Goal: Transaction & Acquisition: Subscribe to service/newsletter

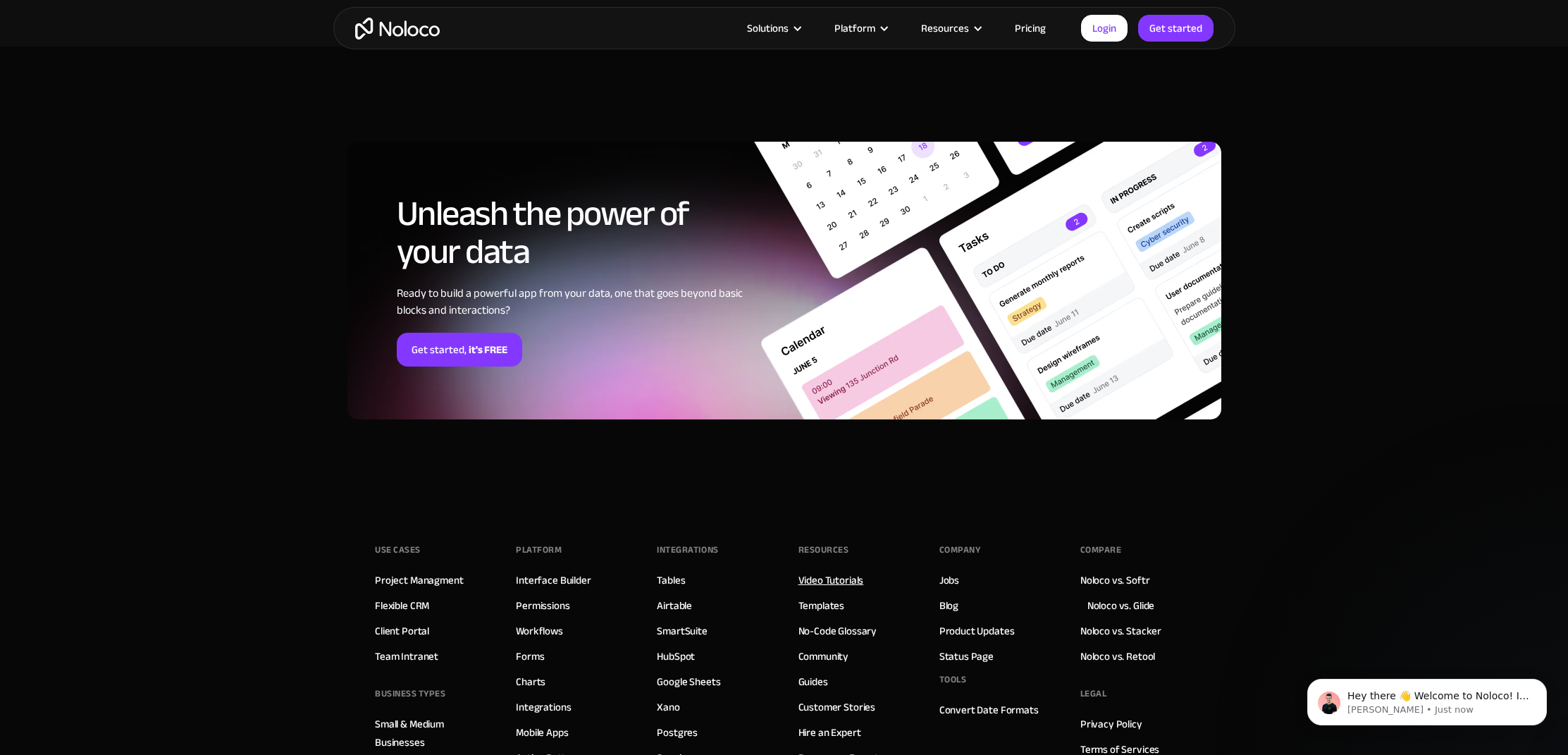
scroll to position [3862, 0]
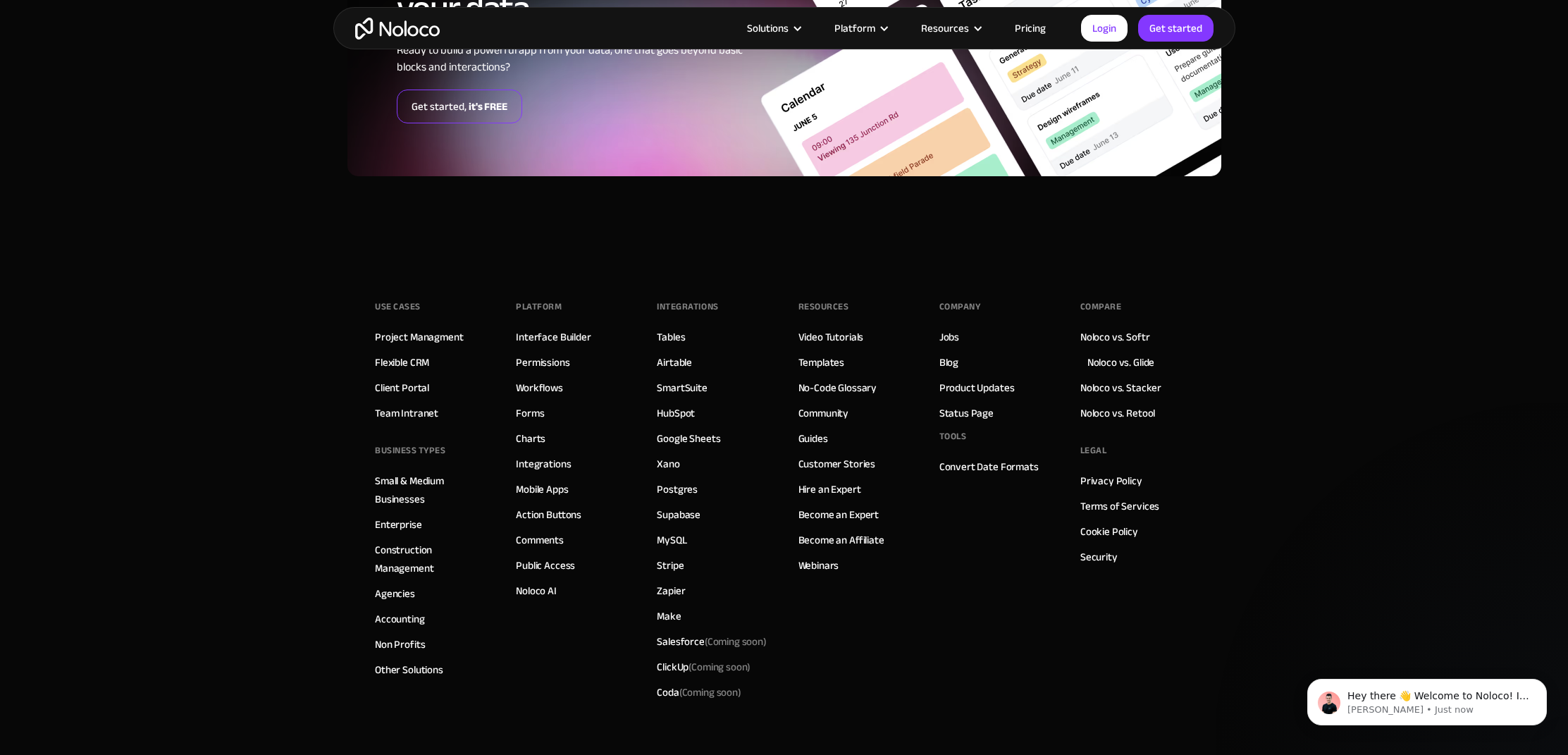
click at [461, 104] on link "Get started, it's FREE" at bounding box center [459, 106] width 125 height 34
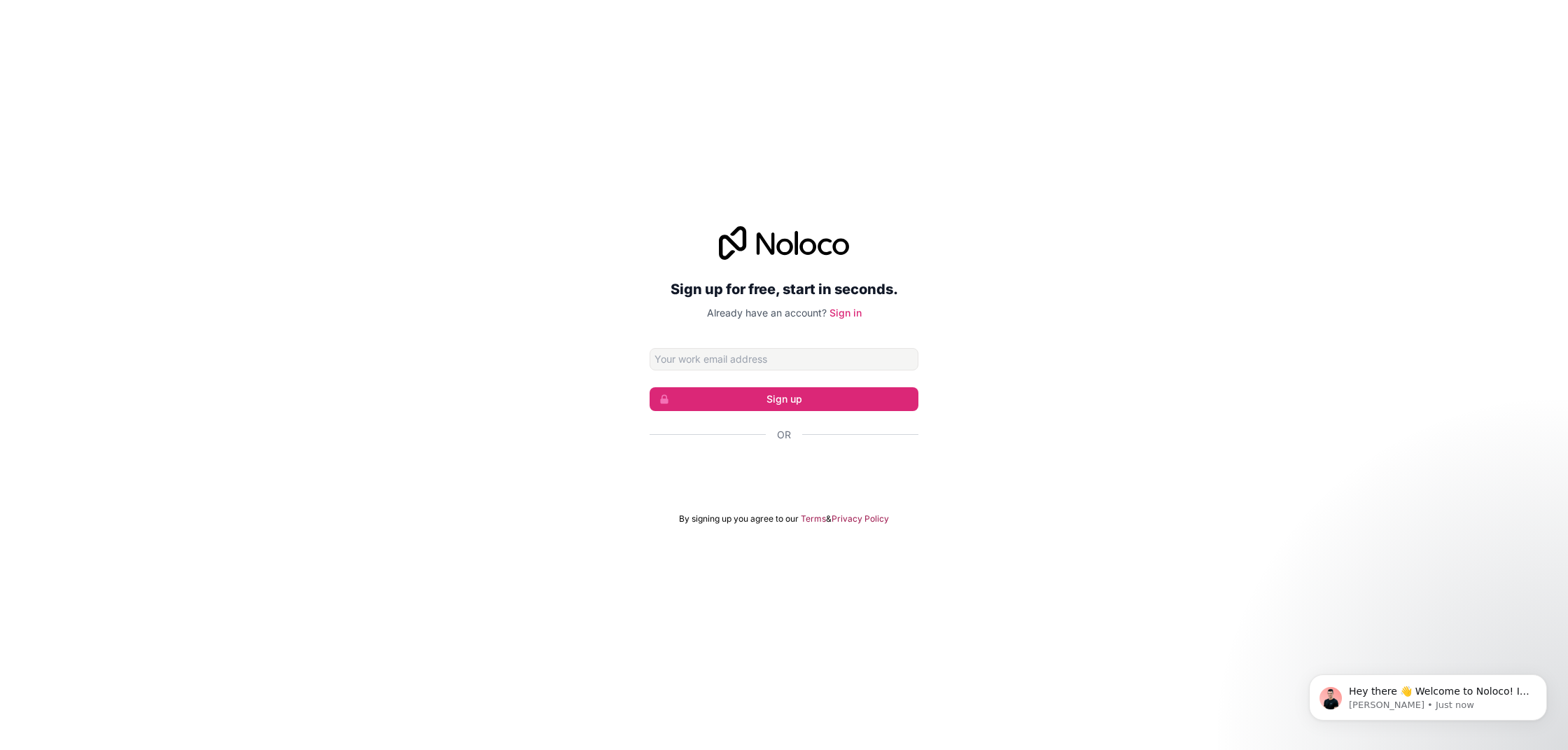
click at [794, 366] on input "Email address" at bounding box center [783, 359] width 269 height 23
type input "[PERSON_NAME][EMAIL_ADDRESS][PERSON_NAME][DOMAIN_NAME]"
click at [861, 382] on form "[PERSON_NAME][EMAIL_ADDRESS][PERSON_NAME][DOMAIN_NAME] Sign up Or By signing up…" at bounding box center [783, 436] width 269 height 176
click at [861, 388] on button "Sign up" at bounding box center [783, 399] width 269 height 24
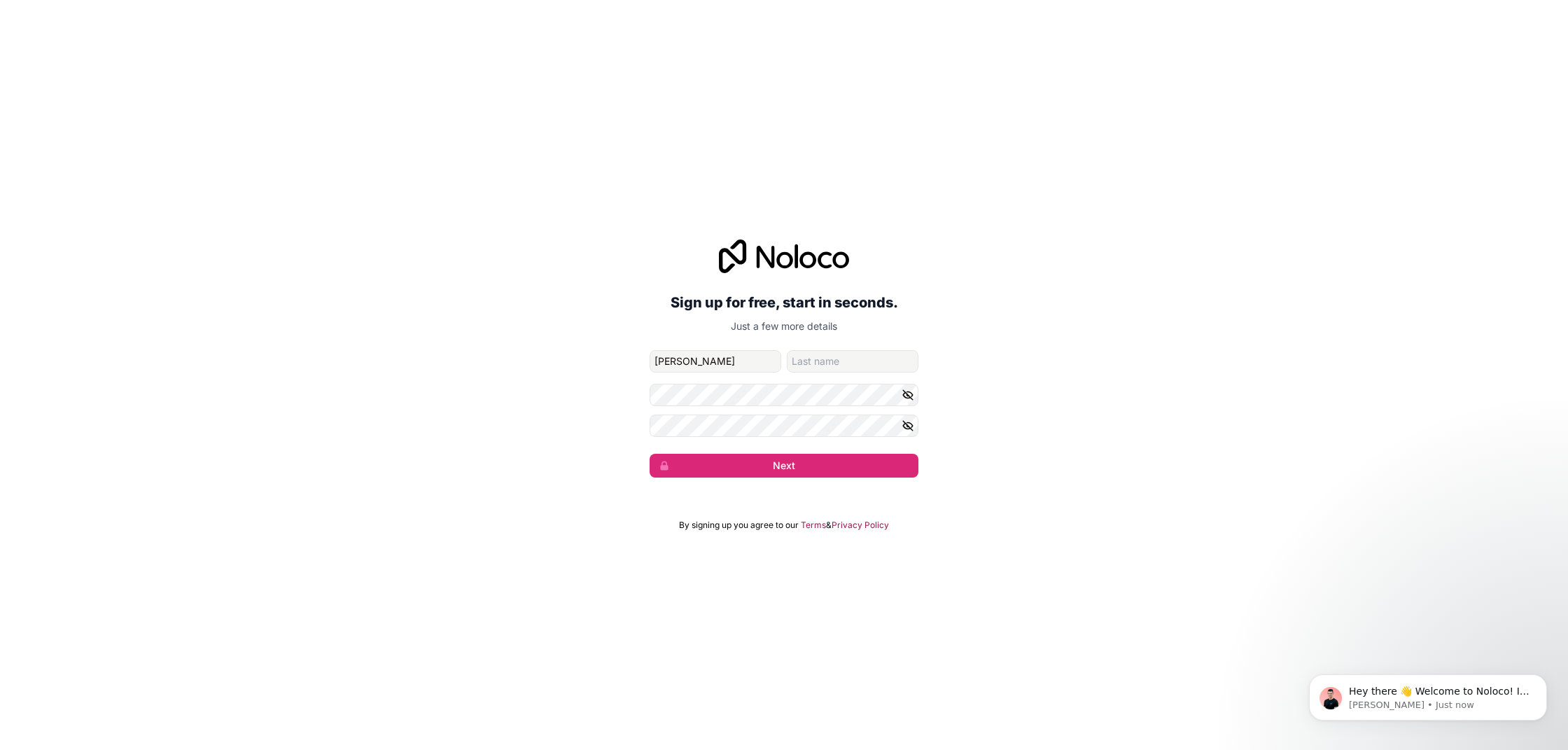
type input "[PERSON_NAME]"
type input "[PERSON_NAME] [PERSON_NAME]"
click at [831, 456] on button "Next" at bounding box center [783, 465] width 269 height 24
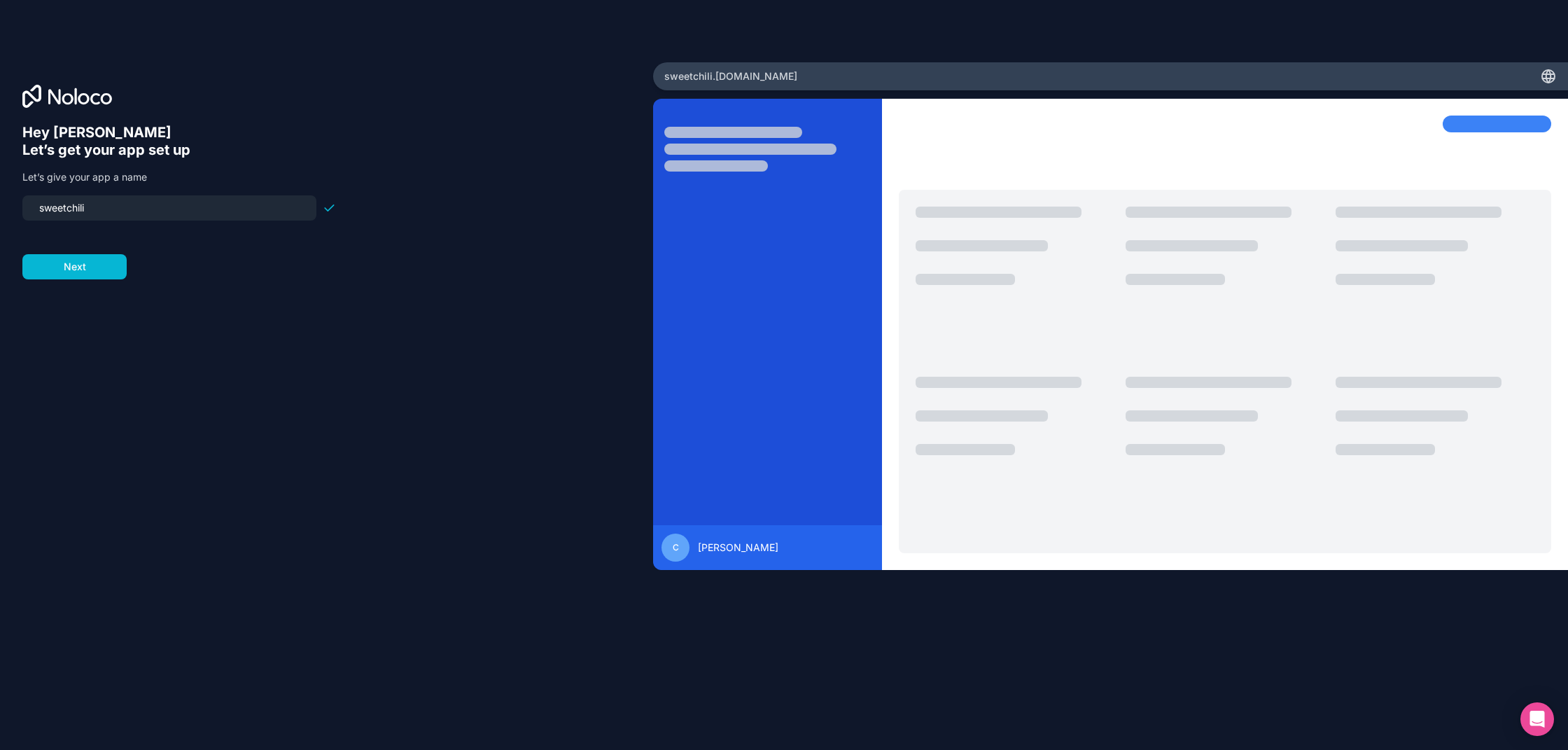
drag, startPoint x: 135, startPoint y: 203, endPoint x: 0, endPoint y: 190, distance: 135.6
click at [0, 190] on div "Hey [PERSON_NAME] 👋 Let’s get your app set up Let’s give your app a name sweetc…" at bounding box center [326, 375] width 653 height 625
type input "jornapp"
click at [103, 264] on button "Next" at bounding box center [74, 267] width 104 height 26
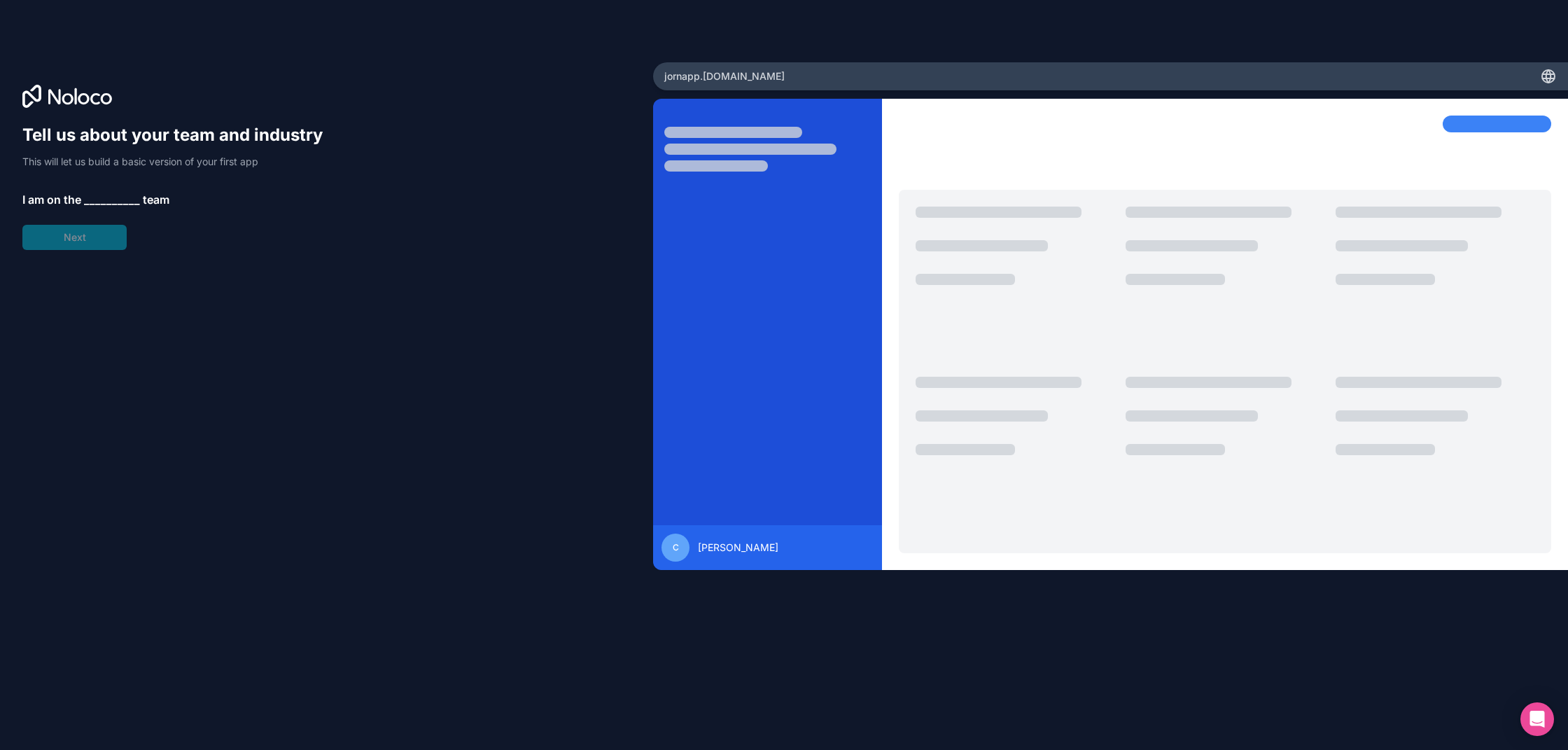
click at [98, 198] on span "__________" at bounding box center [111, 199] width 56 height 17
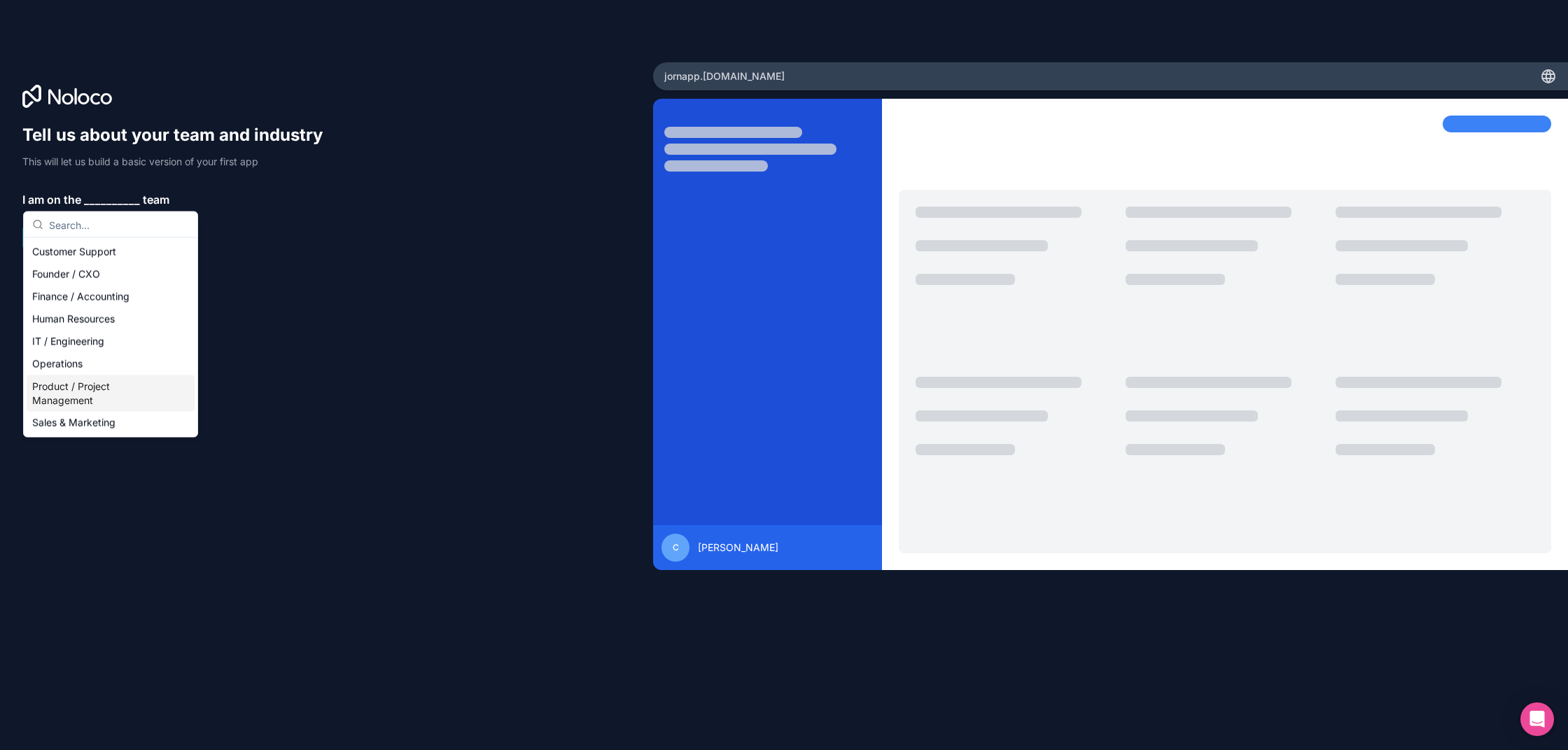
click at [109, 399] on div "Product / Project Management" at bounding box center [110, 394] width 168 height 36
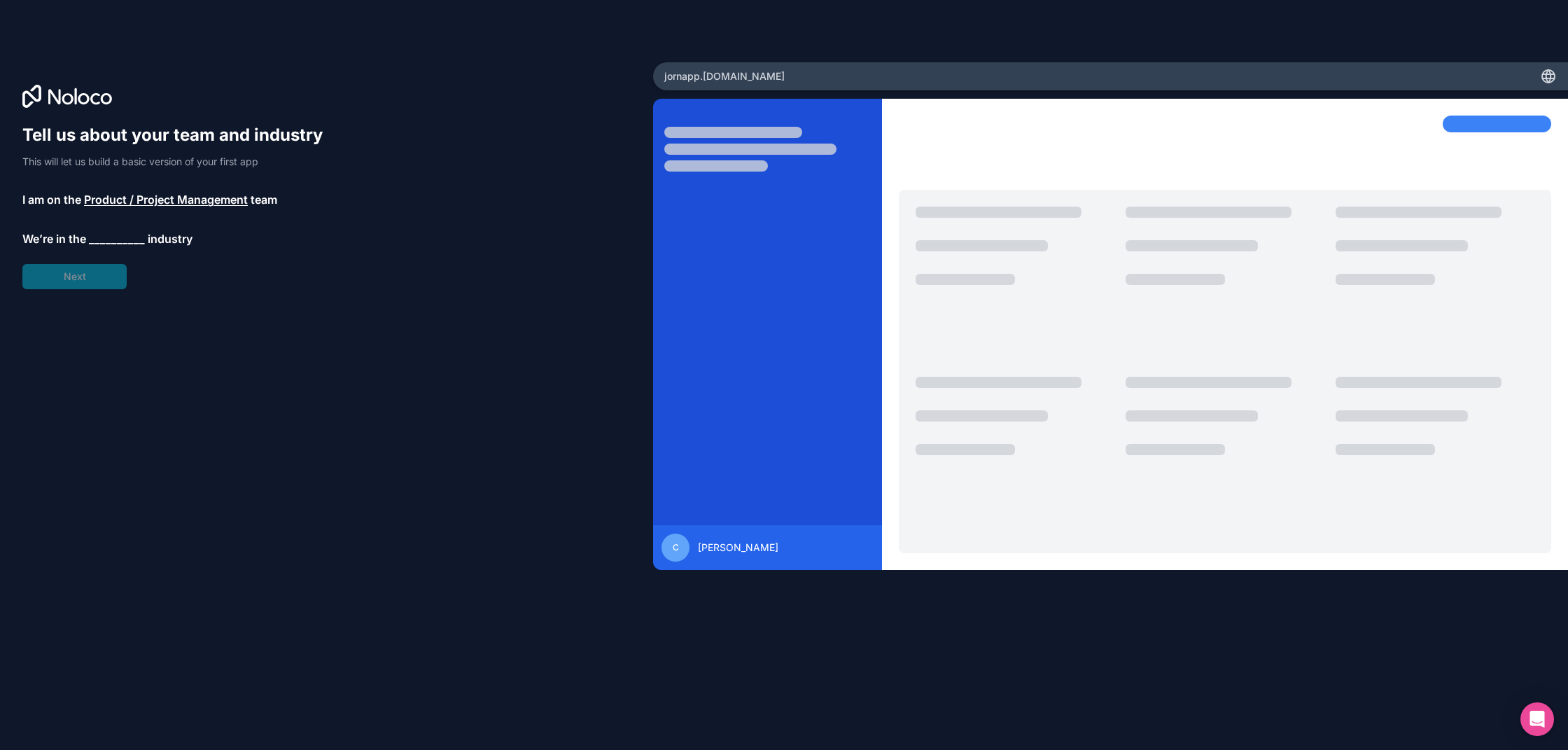
click at [98, 233] on span "__________" at bounding box center [117, 238] width 56 height 17
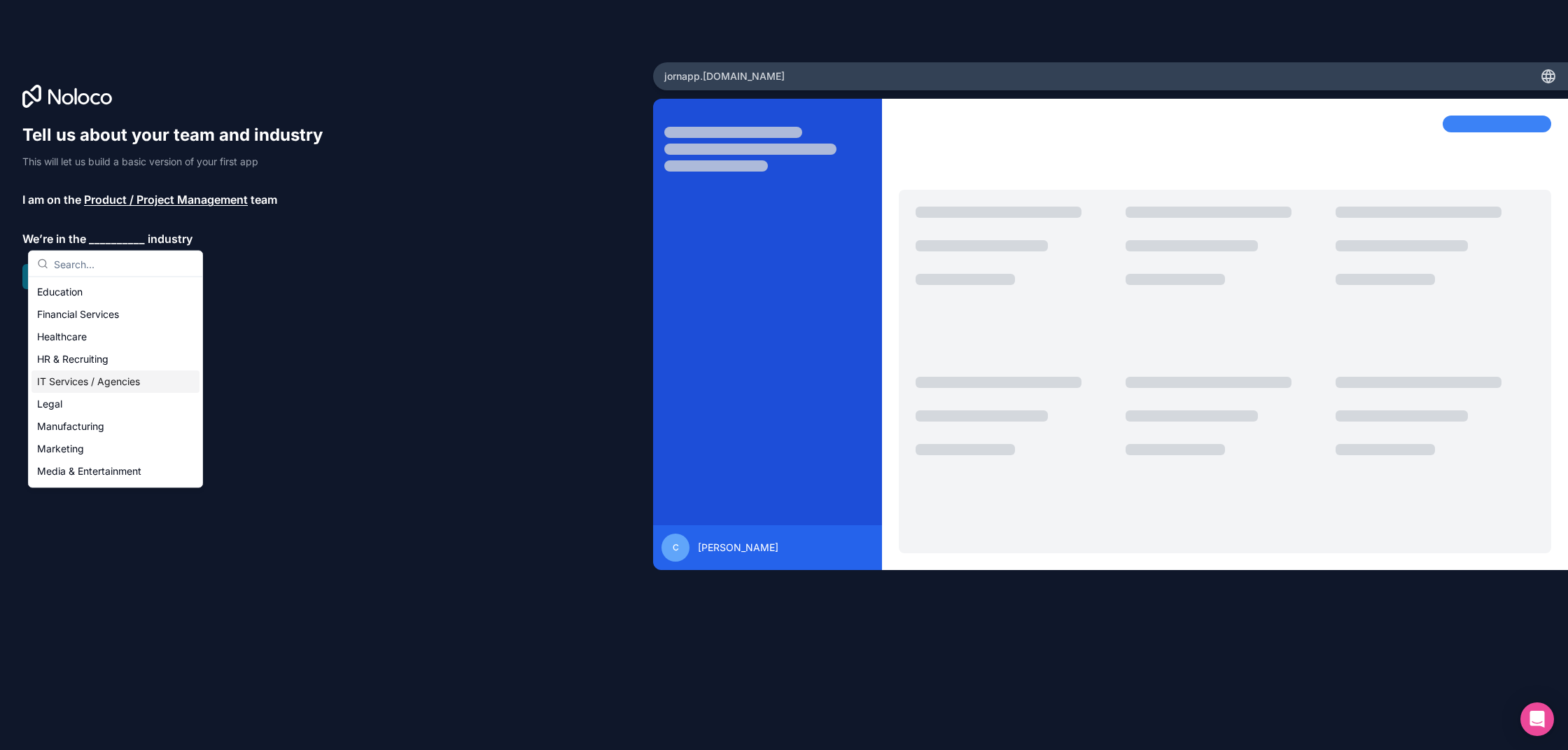
scroll to position [95, 0]
click at [93, 420] on div "Marketing" at bounding box center [115, 420] width 168 height 23
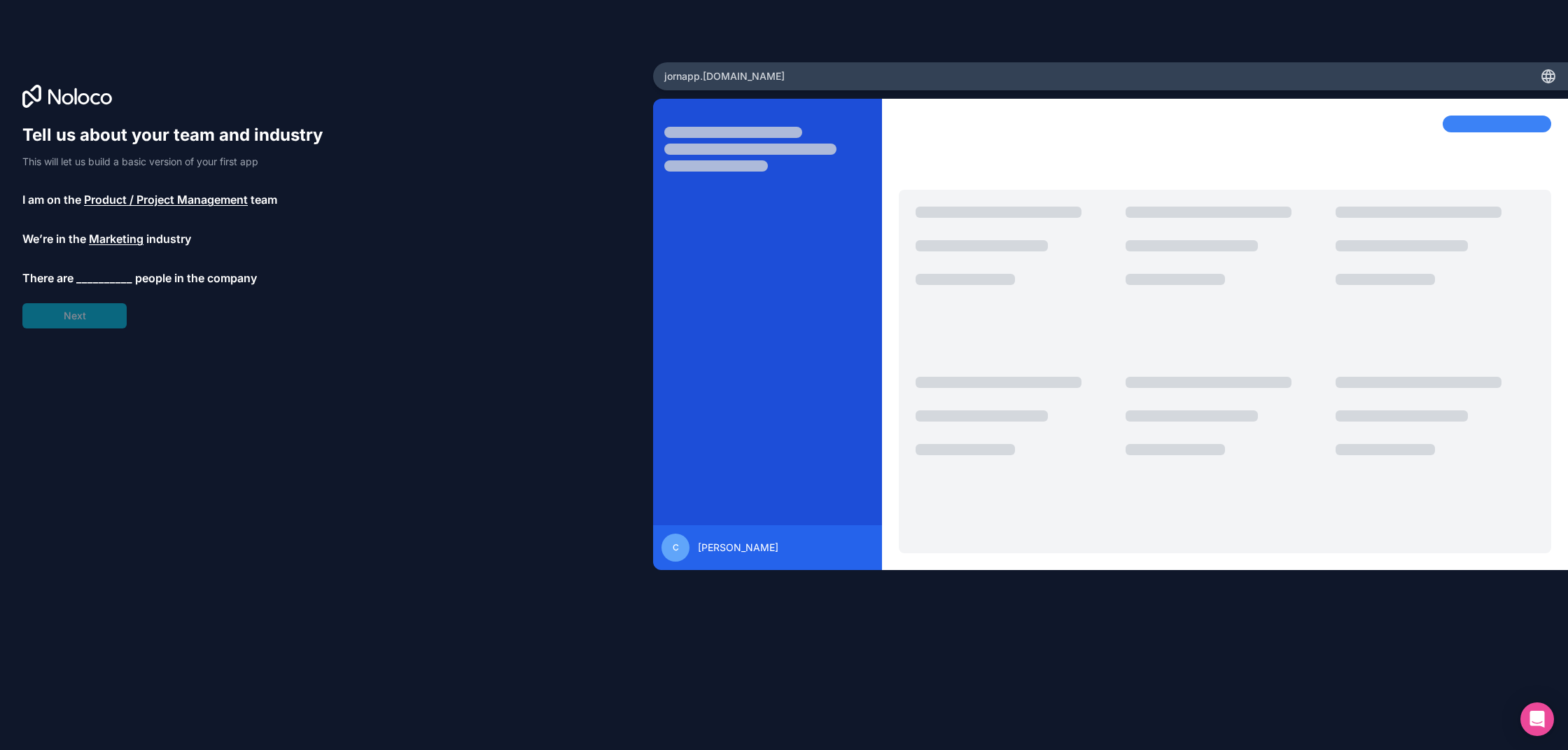
click at [103, 275] on span "__________" at bounding box center [104, 278] width 56 height 17
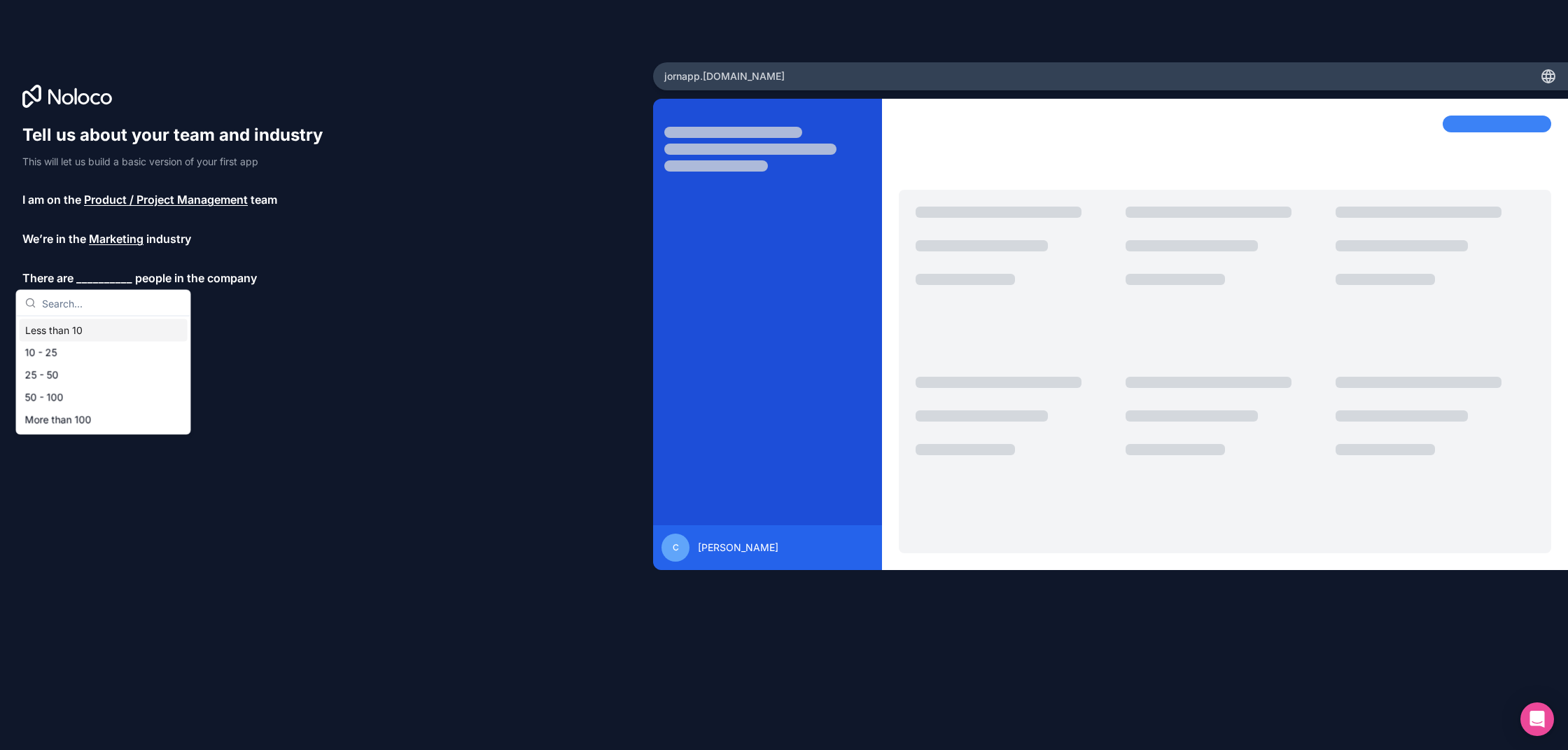
click at [91, 323] on div "Less than 10" at bounding box center [103, 330] width 168 height 23
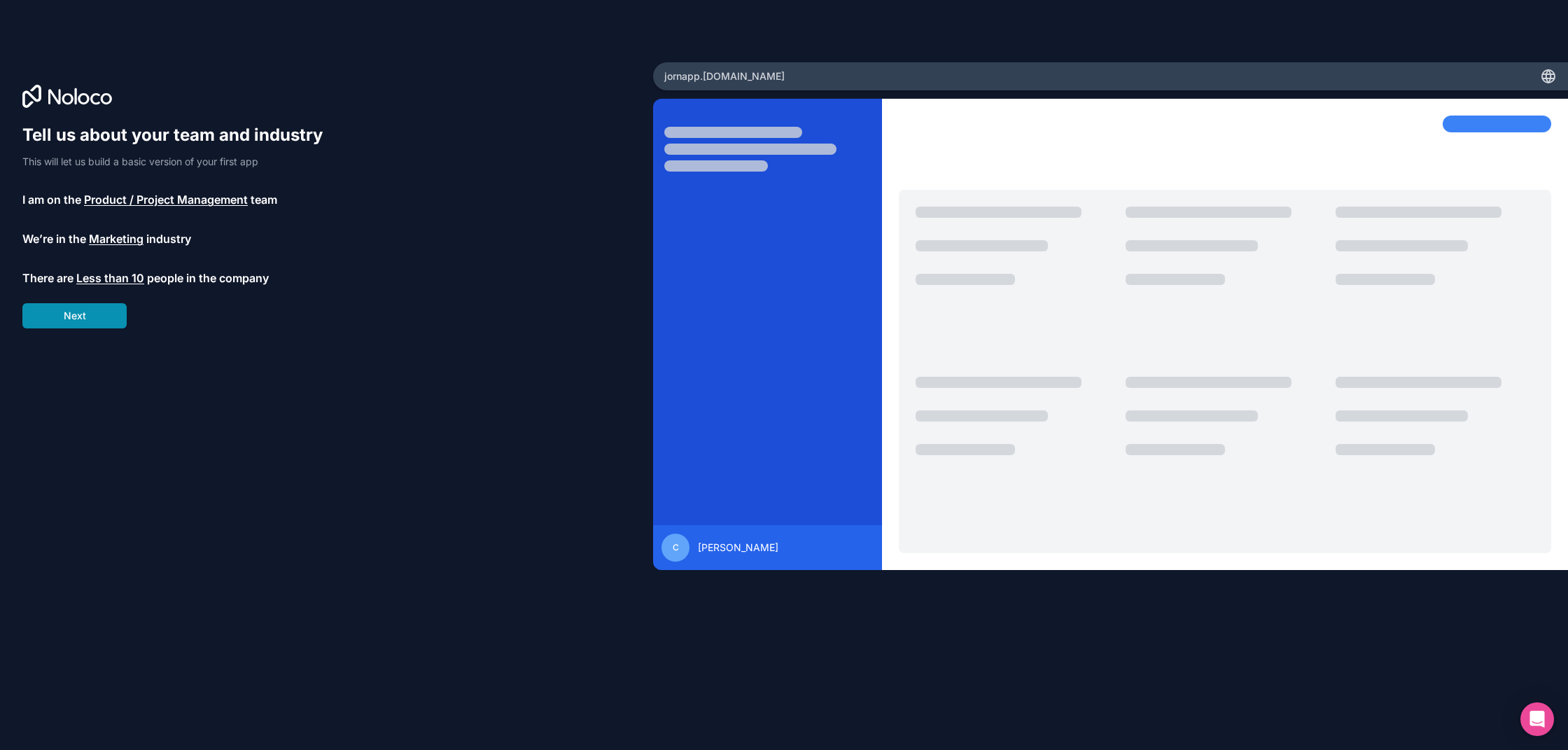
click at [93, 316] on button "Next" at bounding box center [74, 316] width 104 height 26
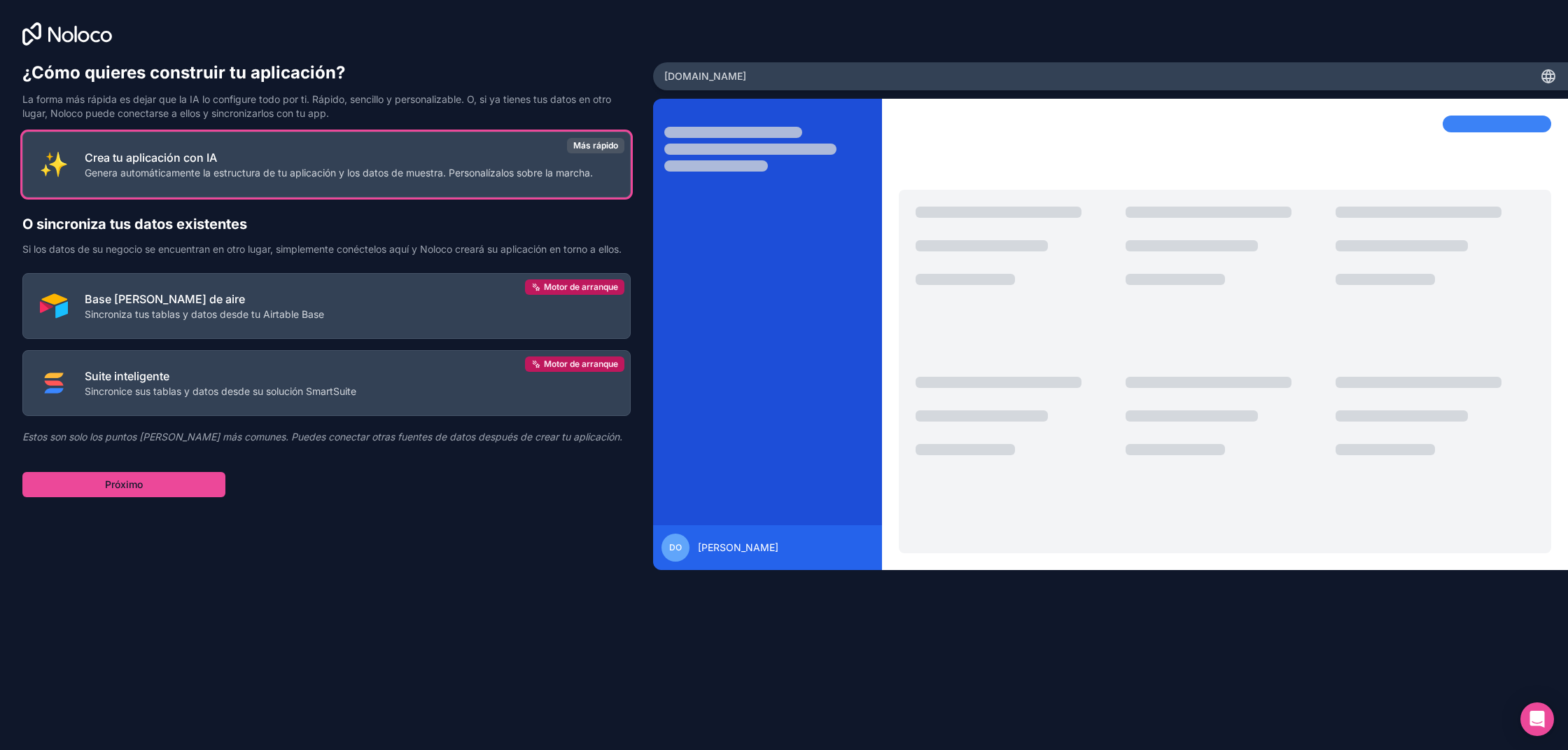
click at [544, 27] on div at bounding box center [326, 34] width 608 height 23
click at [270, 168] on font "Genera automáticamente la estructura de tu aplicación y los datos de muestra. P…" at bounding box center [338, 170] width 508 height 12
click at [175, 497] on button "Próximo" at bounding box center [124, 484] width 203 height 26
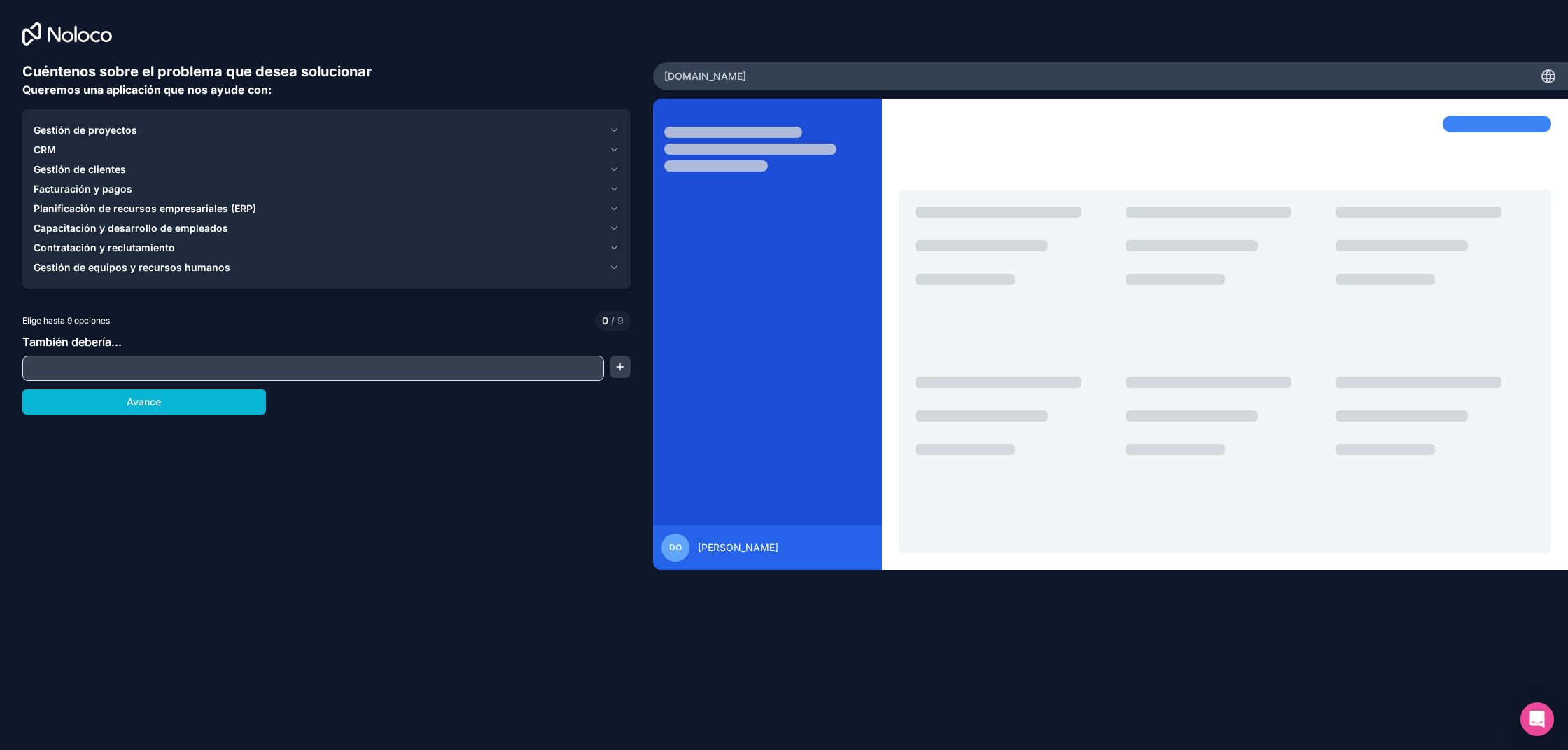
click at [606, 130] on button "Gestión de proyectos" at bounding box center [326, 130] width 586 height 20
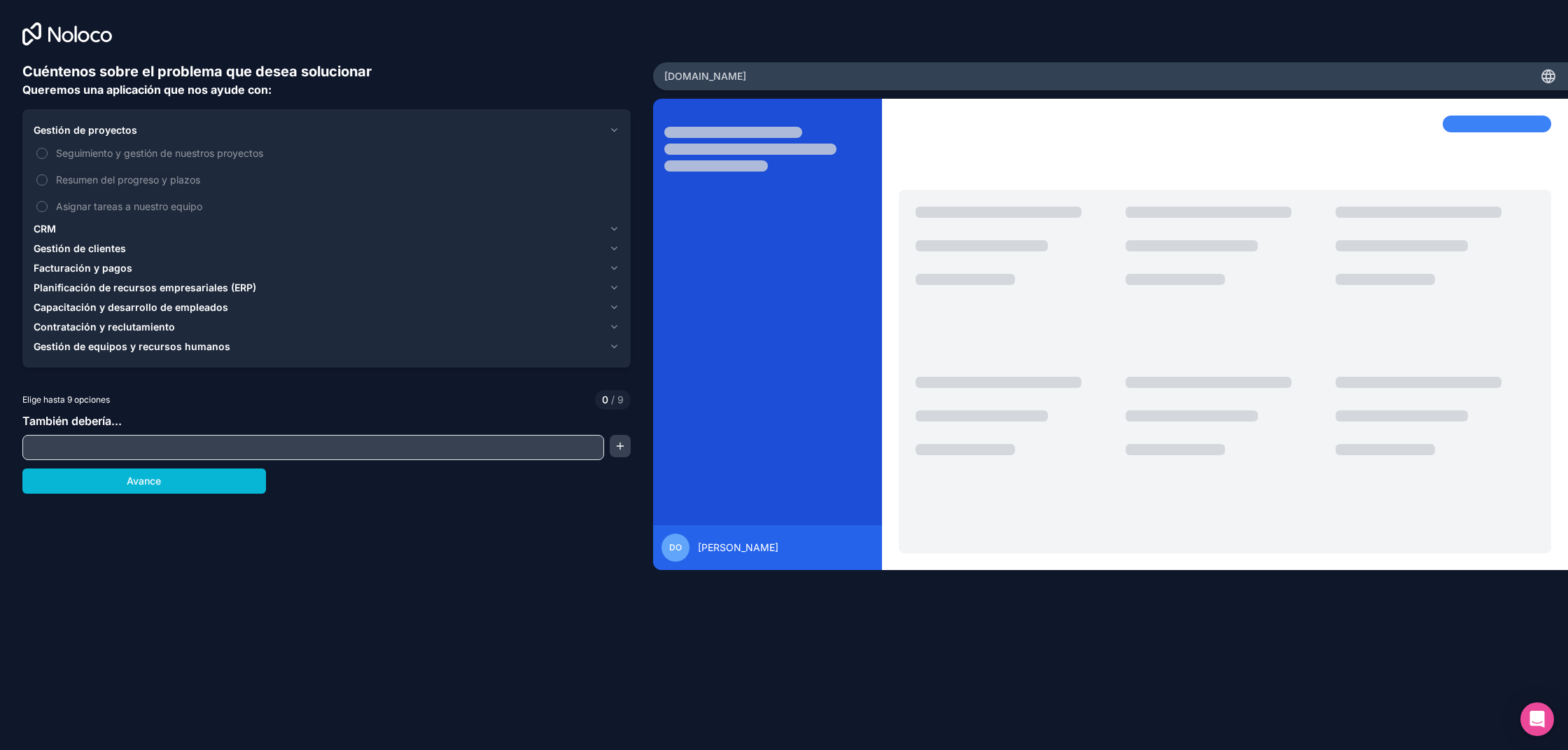
click at [606, 130] on button "Gestión de proyectos" at bounding box center [326, 130] width 586 height 20
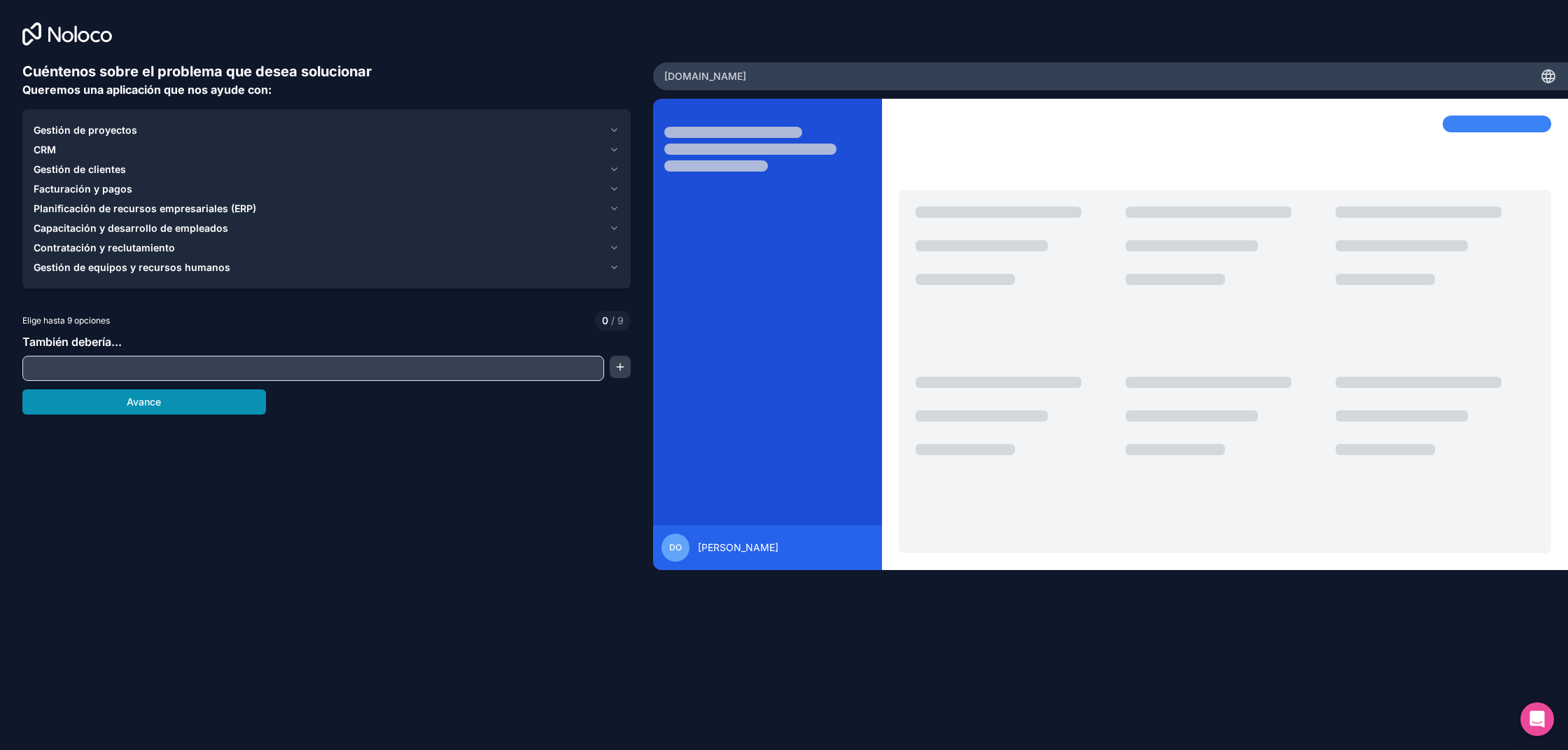
click at [150, 402] on font "Avance" at bounding box center [144, 402] width 34 height 12
click at [114, 272] on font "Gestión de equipos y recursos humanos" at bounding box center [132, 267] width 197 height 12
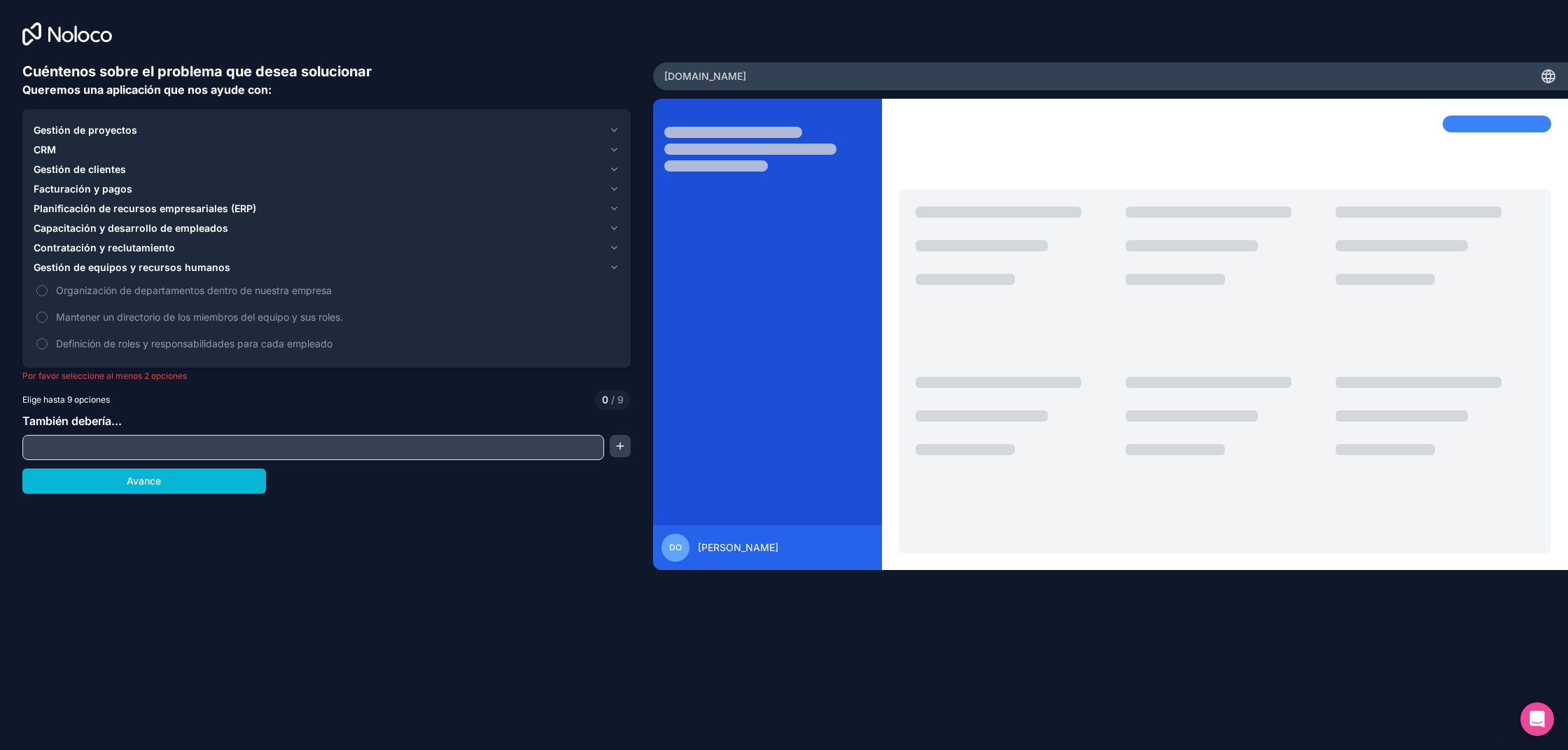
click at [117, 267] on font "Gestión de equipos y recursos humanos" at bounding box center [132, 267] width 197 height 12
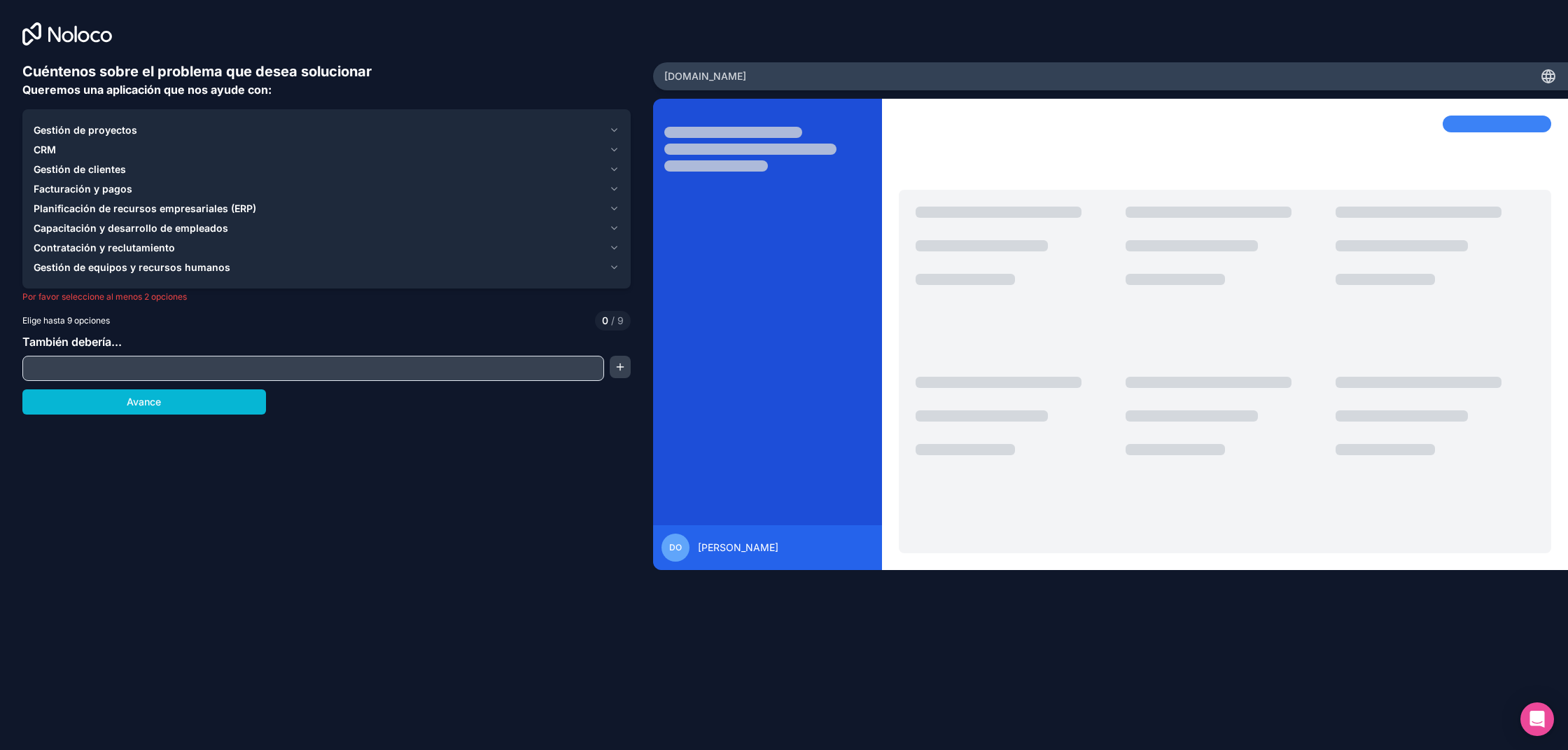
click at [113, 272] on font "Gestión de equipos y recursos humanos" at bounding box center [132, 267] width 197 height 12
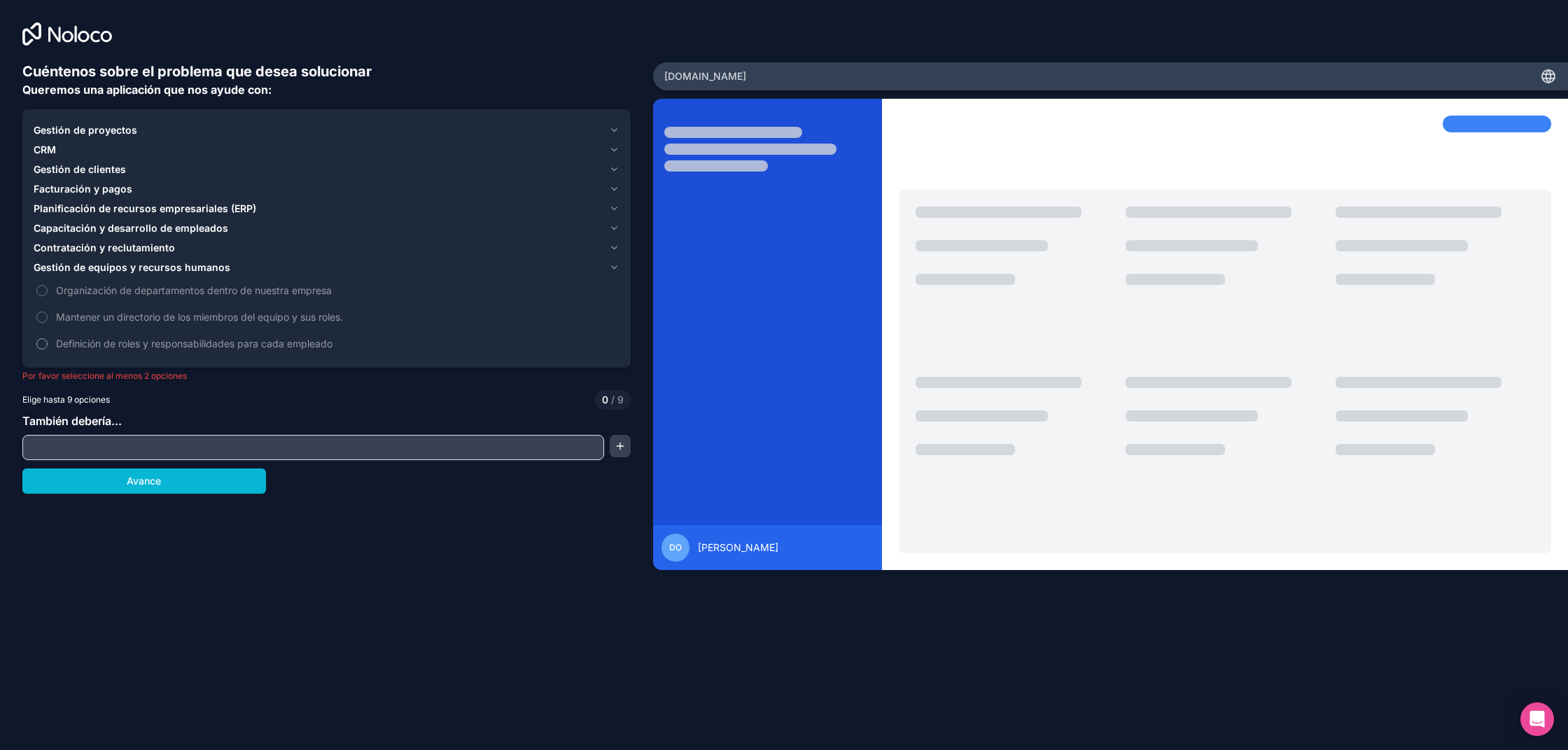
click at [150, 348] on font "Definición de roles y responsabilidades para cada empleado" at bounding box center [194, 343] width 276 height 12
click at [47, 348] on button "Definición de roles y responsabilidades para cada empleado" at bounding box center [42, 343] width 11 height 11
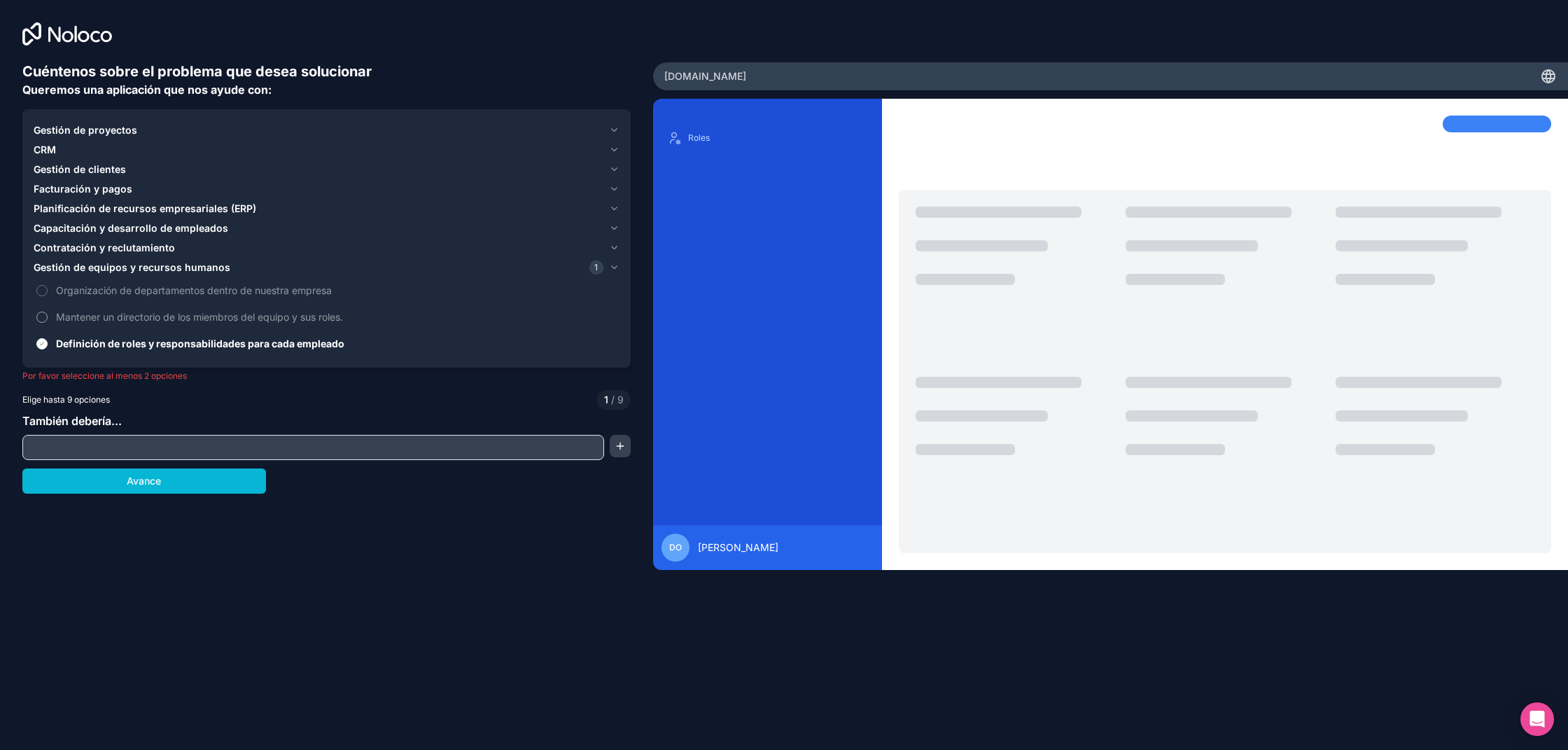
click at [154, 317] on font "Mantener un directorio de los miembros del equipo y sus roles." at bounding box center [200, 316] width 287 height 12
click at [47, 317] on button "Mantener un directorio de los miembros del equipo y sus roles." at bounding box center [42, 316] width 11 height 11
click at [146, 286] on font "Organización de departamentos dentro de nuestra empresa" at bounding box center [194, 290] width 275 height 12
click at [47, 286] on button "Organización de departamentos dentro de nuestra empresa" at bounding box center [42, 290] width 11 height 11
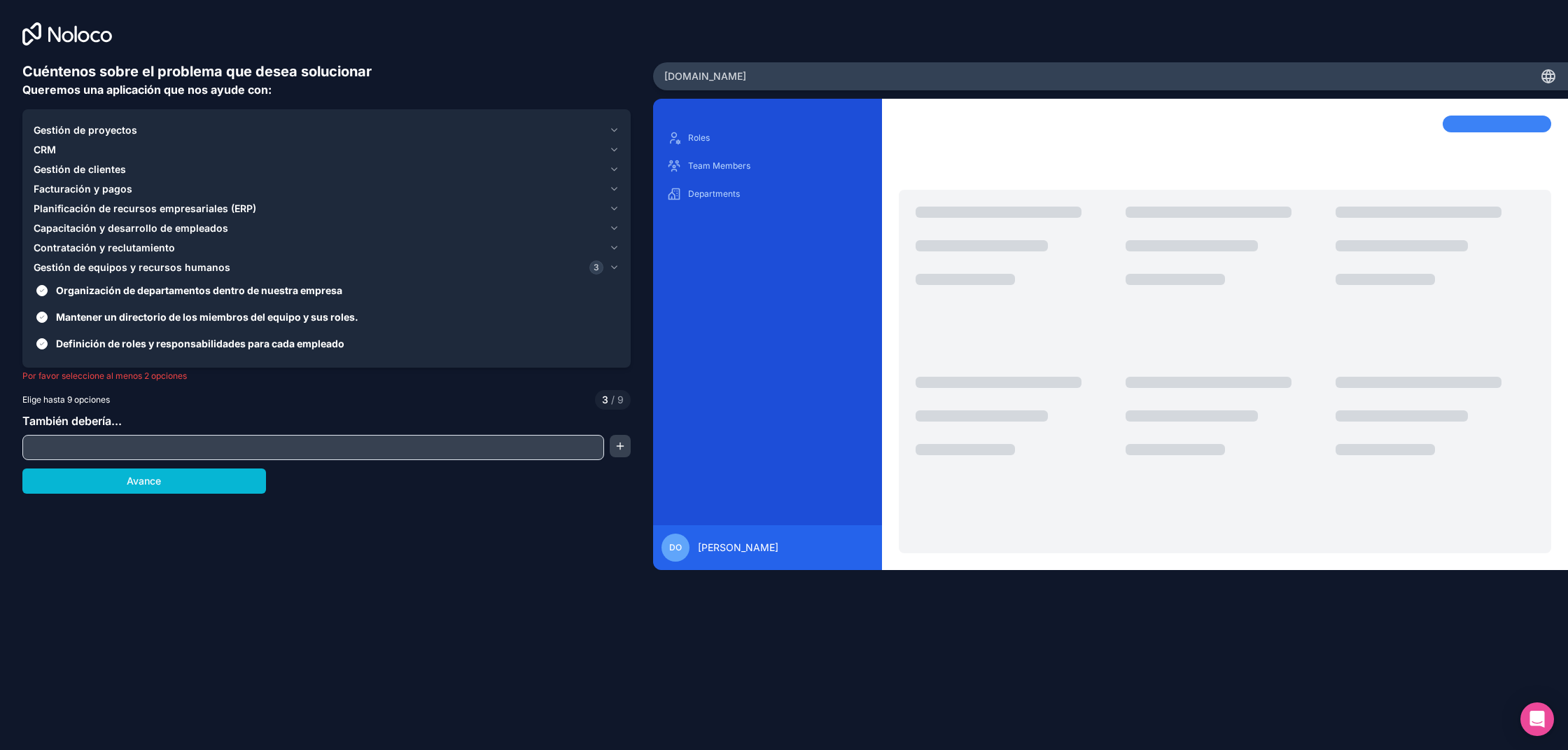
click at [179, 267] on font "Gestión de equipos y recursos humanos" at bounding box center [132, 267] width 197 height 12
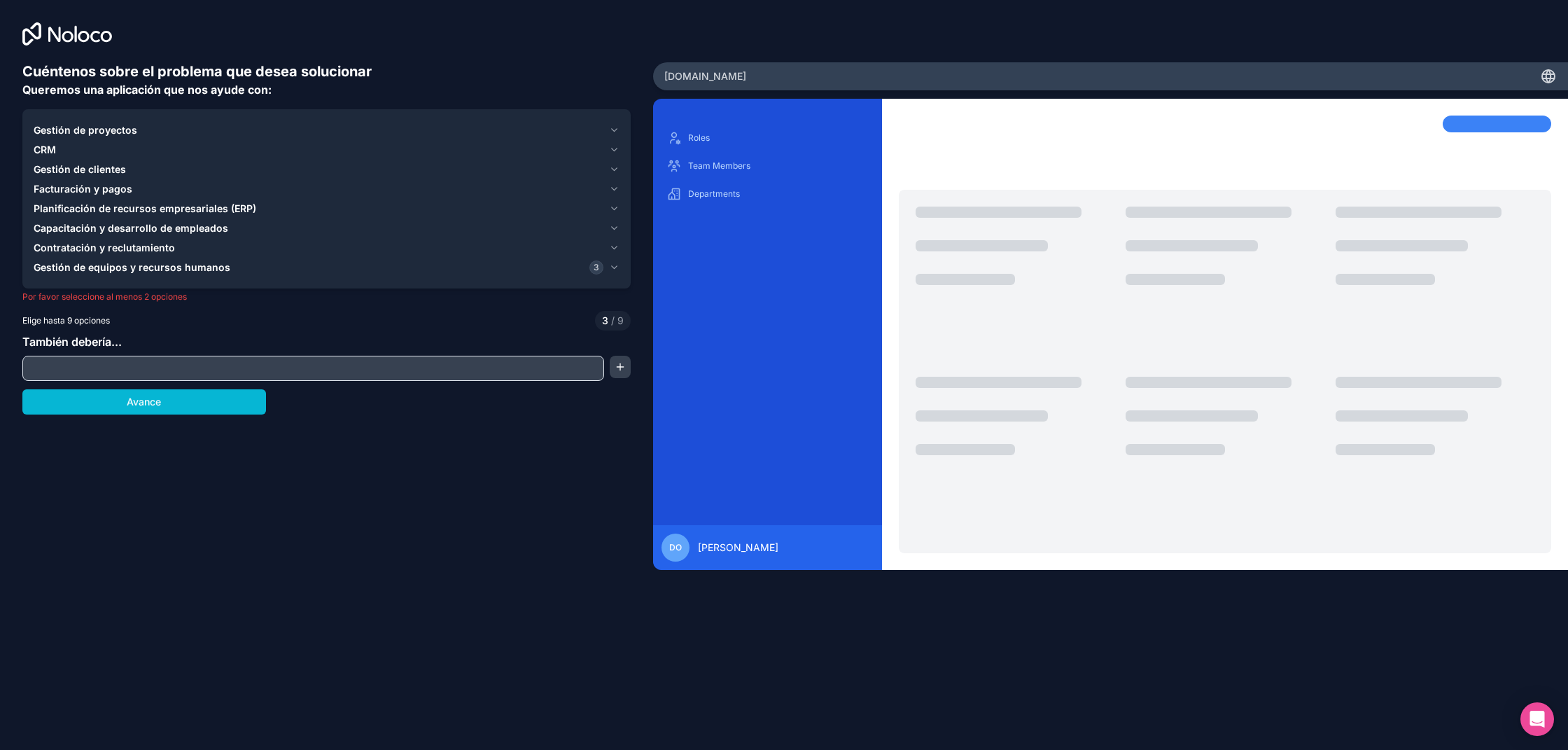
click at [146, 246] on font "Contratación y reclutamiento" at bounding box center [104, 247] width 141 height 12
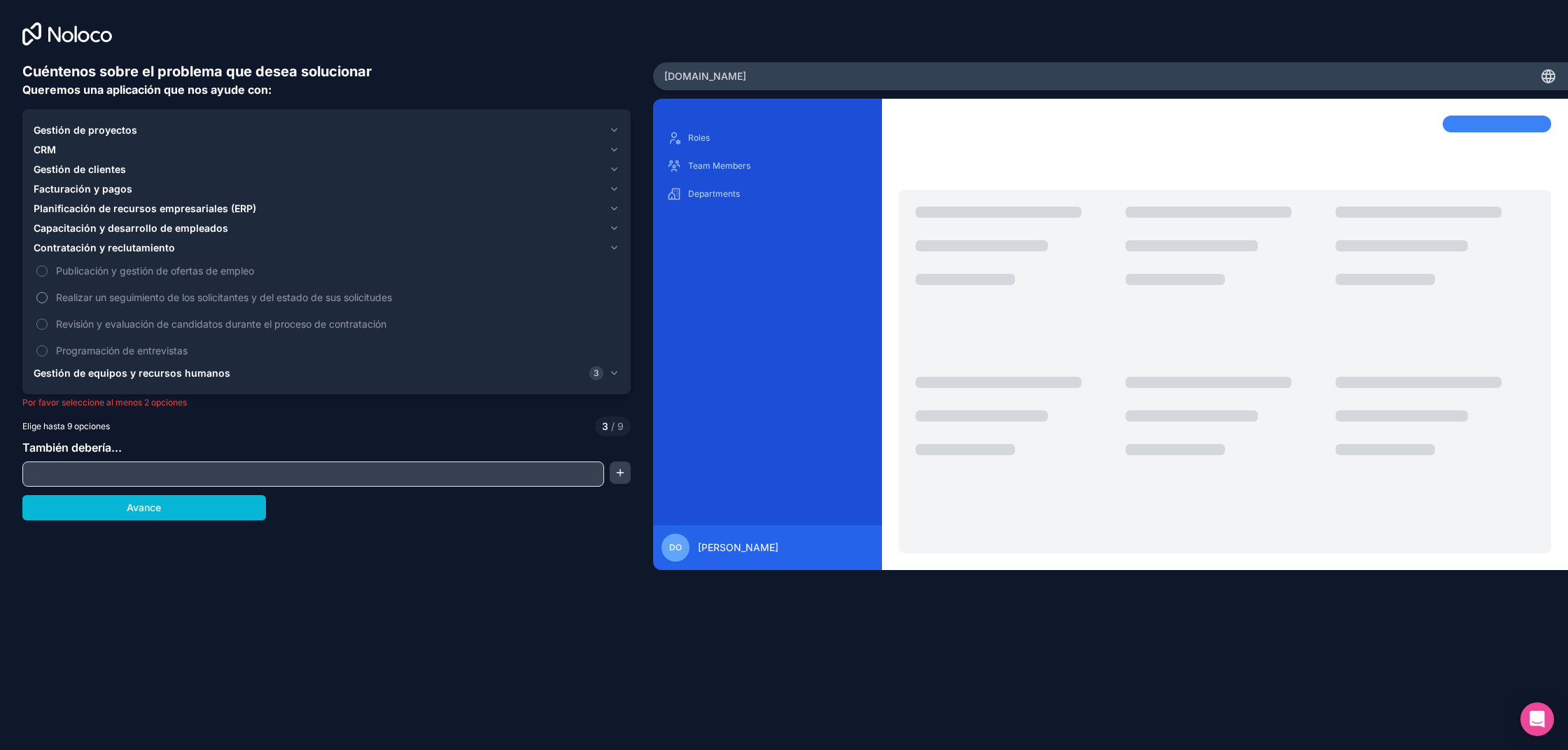
click at [289, 297] on font "Realizar un seguimiento de los solicitantes y del estado de sus solicitudes" at bounding box center [224, 297] width 336 height 12
click at [47, 297] on button "Realizar un seguimiento de los solicitantes y del estado de sus solicitudes" at bounding box center [42, 297] width 11 height 11
click at [118, 297] on font "Realizar un seguimiento de los solicitantes y del estado de sus solicitudes" at bounding box center [232, 297] width 353 height 12
click at [47, 297] on button "Realizar un seguimiento de los solicitantes y del estado de sus solicitudes" at bounding box center [42, 297] width 11 height 11
click at [110, 246] on font "Contratación y reclutamiento" at bounding box center [104, 247] width 141 height 12
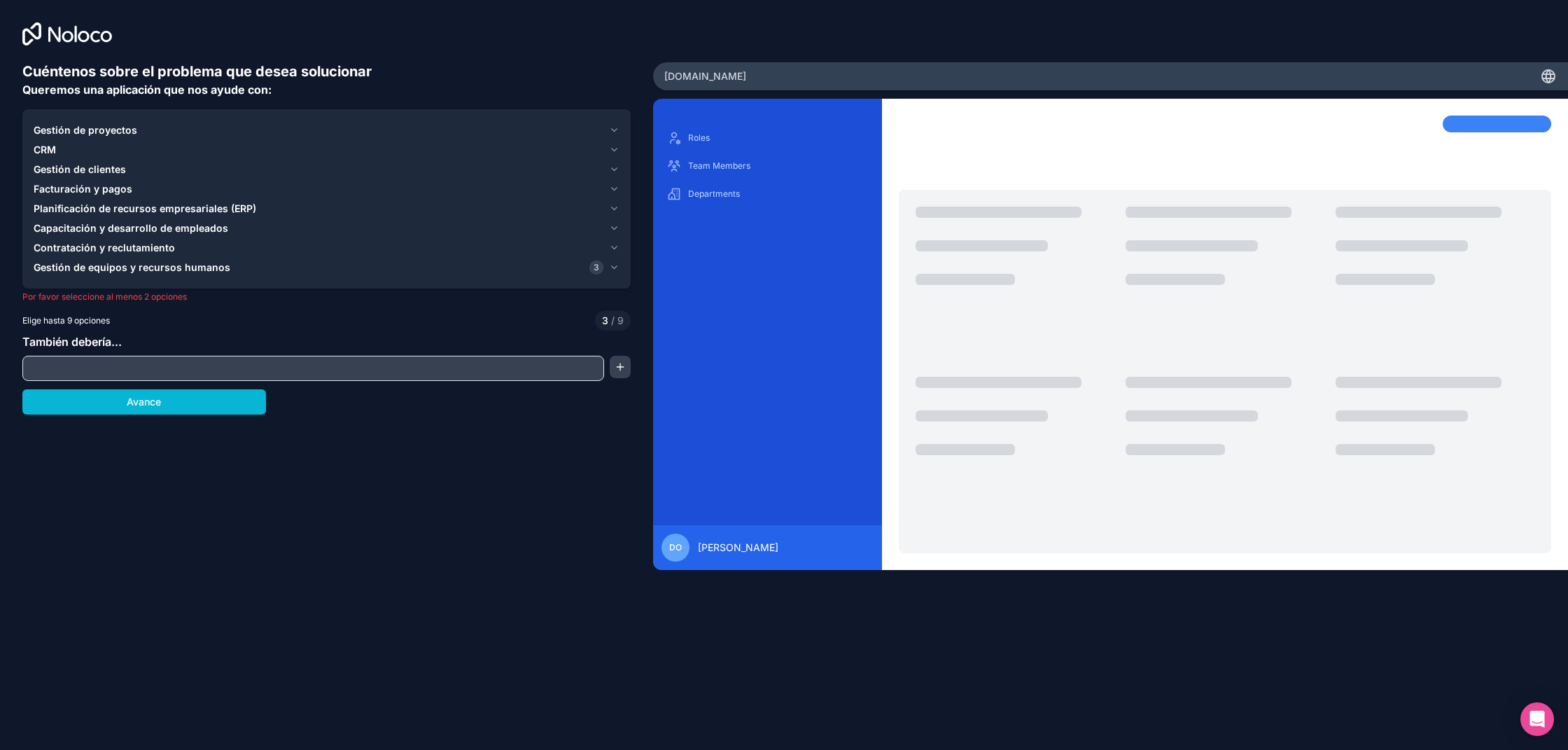
click at [125, 228] on font "Capacitación y desarrollo de empleados" at bounding box center [130, 227] width 195 height 12
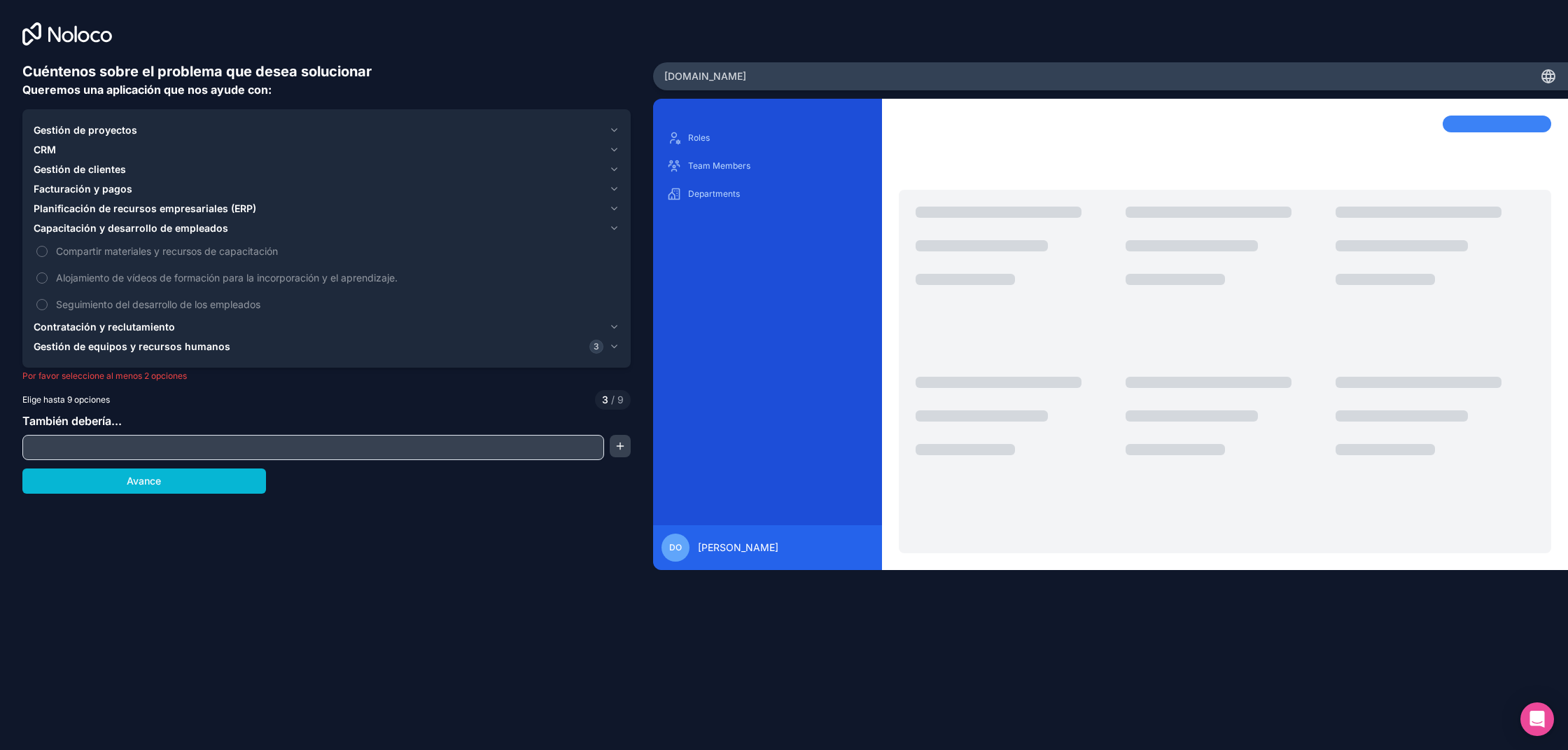
click at [186, 230] on font "Capacitación y desarrollo de empleados" at bounding box center [130, 227] width 195 height 12
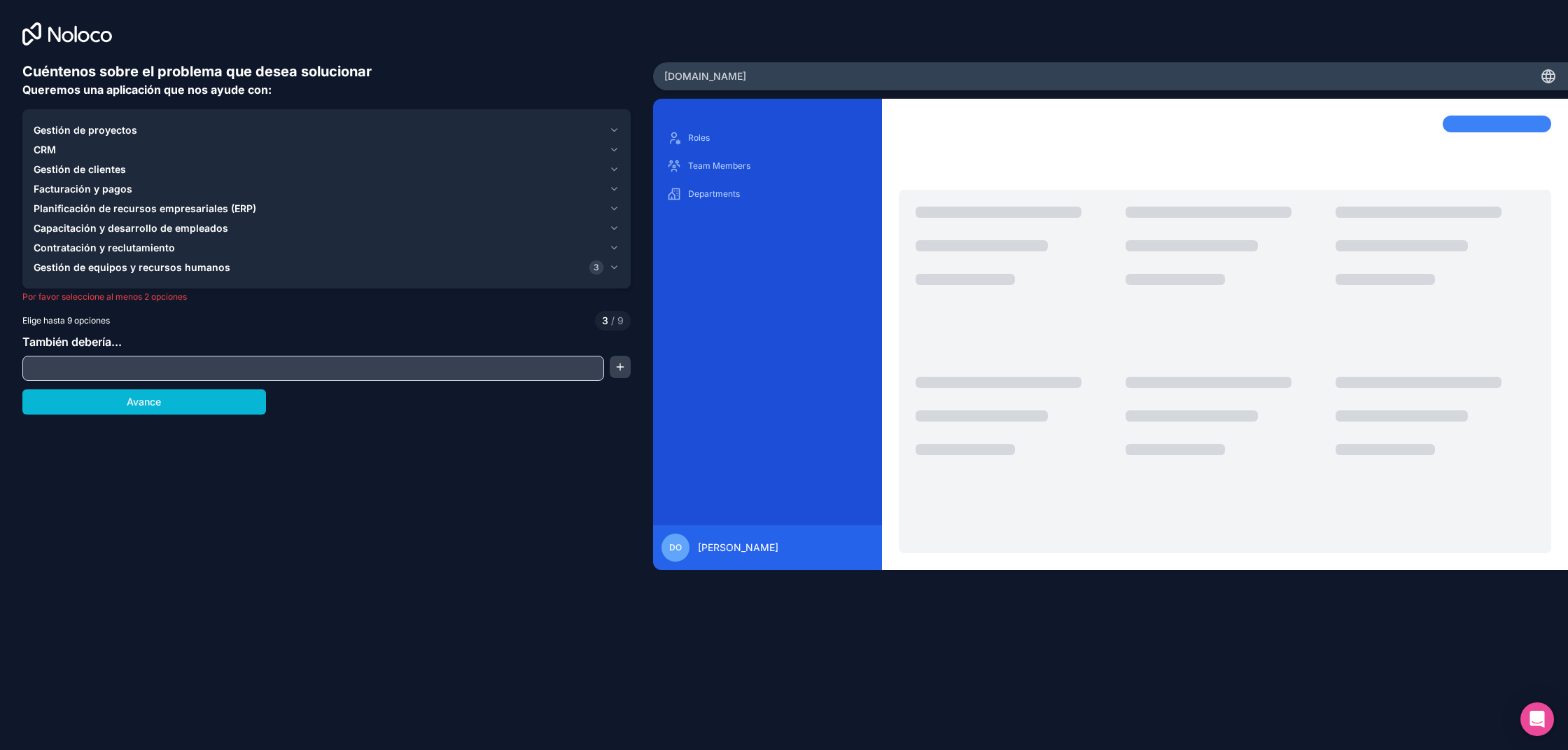
click at [188, 208] on font "Planificación de recursos empresariales (ERP)" at bounding box center [144, 208] width 222 height 12
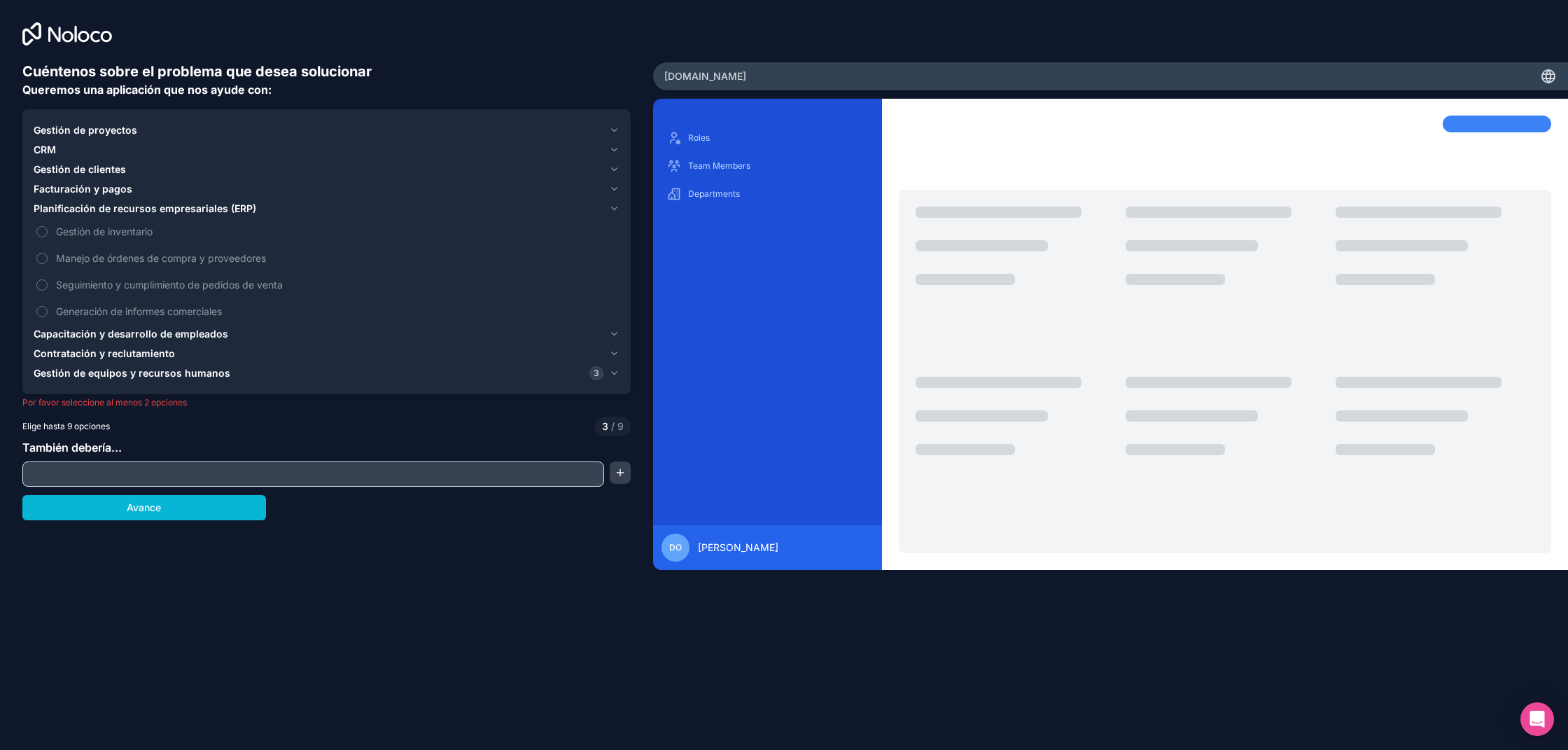
click at [117, 208] on font "Planificación de recursos empresariales (ERP)" at bounding box center [144, 208] width 222 height 12
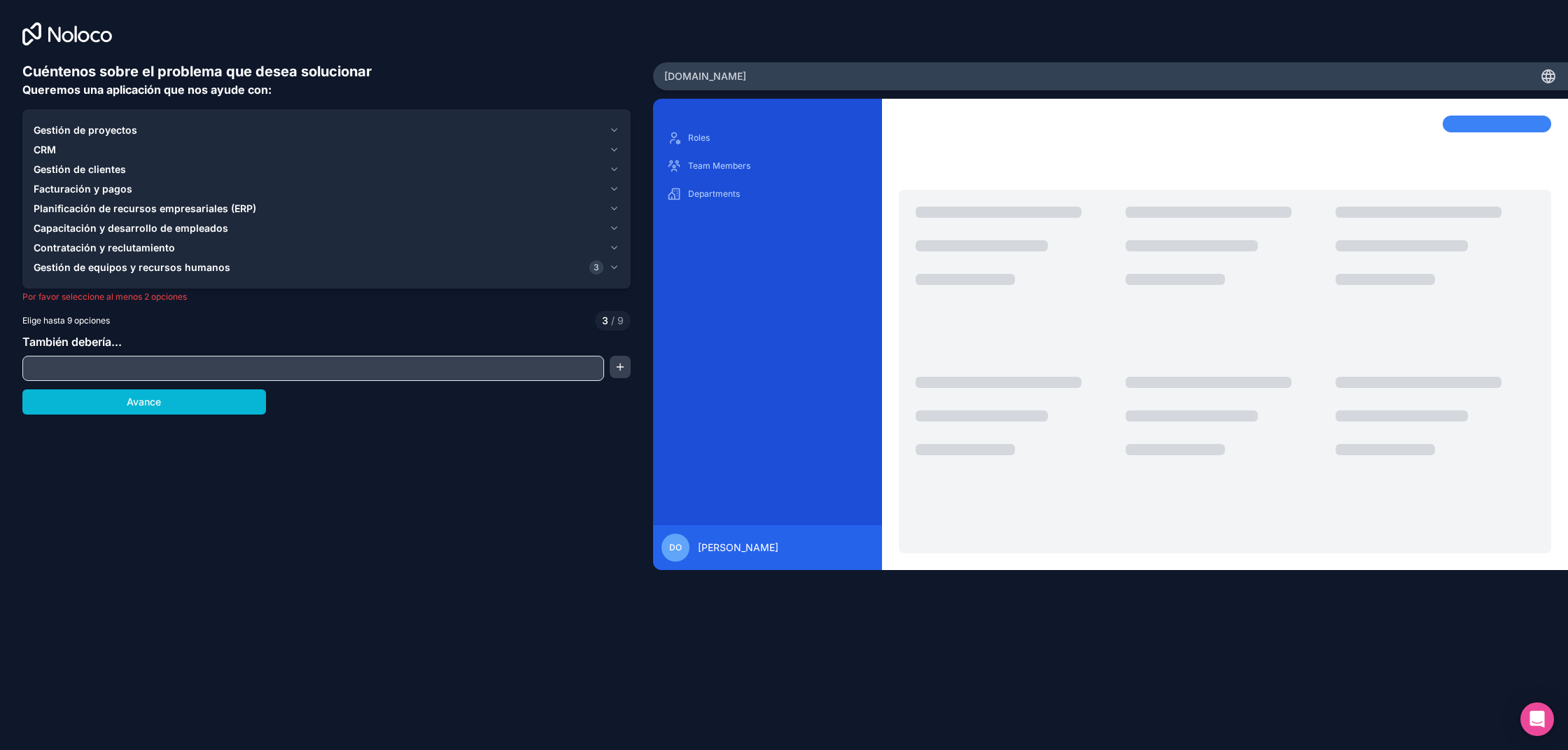
click at [107, 194] on font "Facturación y pagos" at bounding box center [82, 189] width 98 height 12
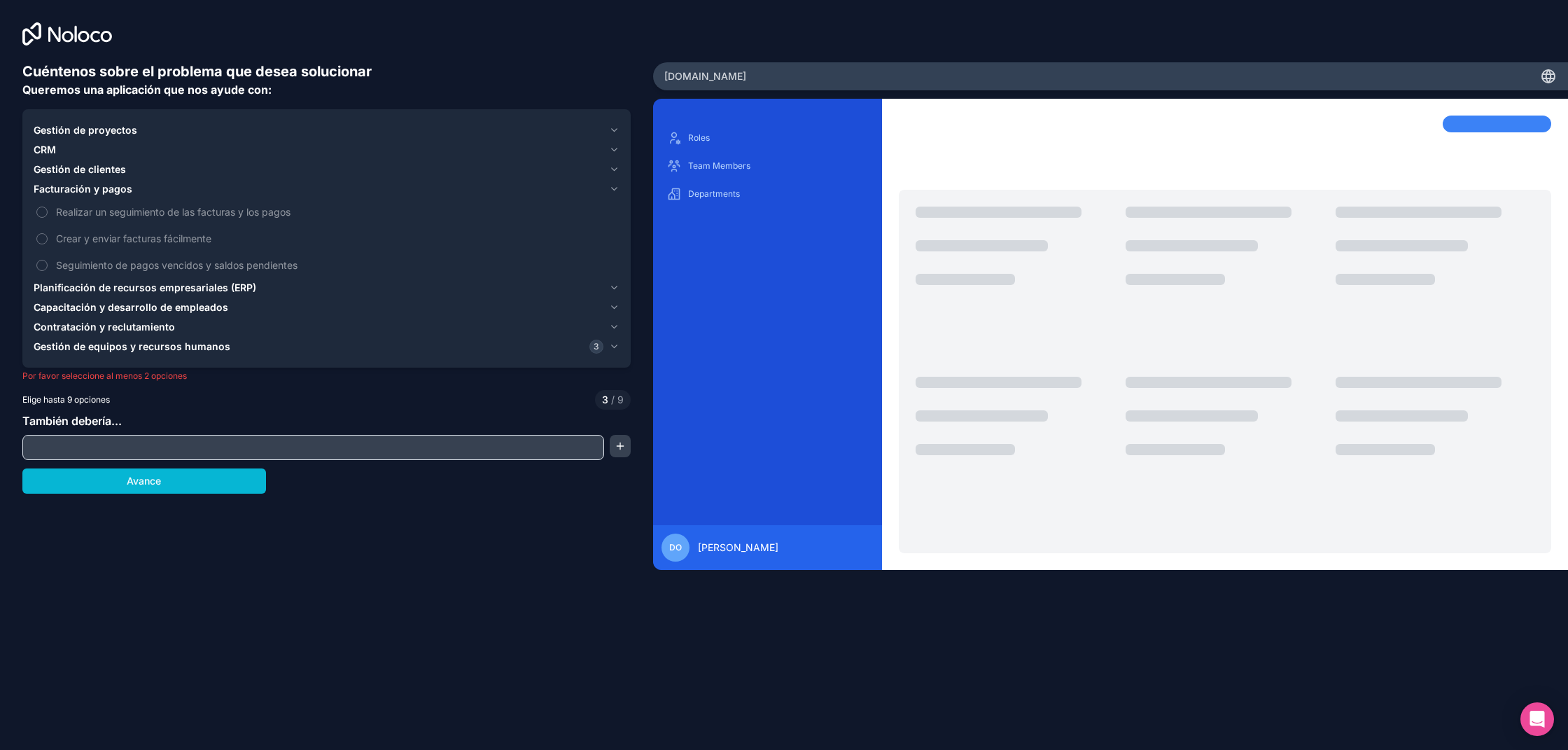
click at [106, 188] on font "Facturación y pagos" at bounding box center [82, 189] width 98 height 12
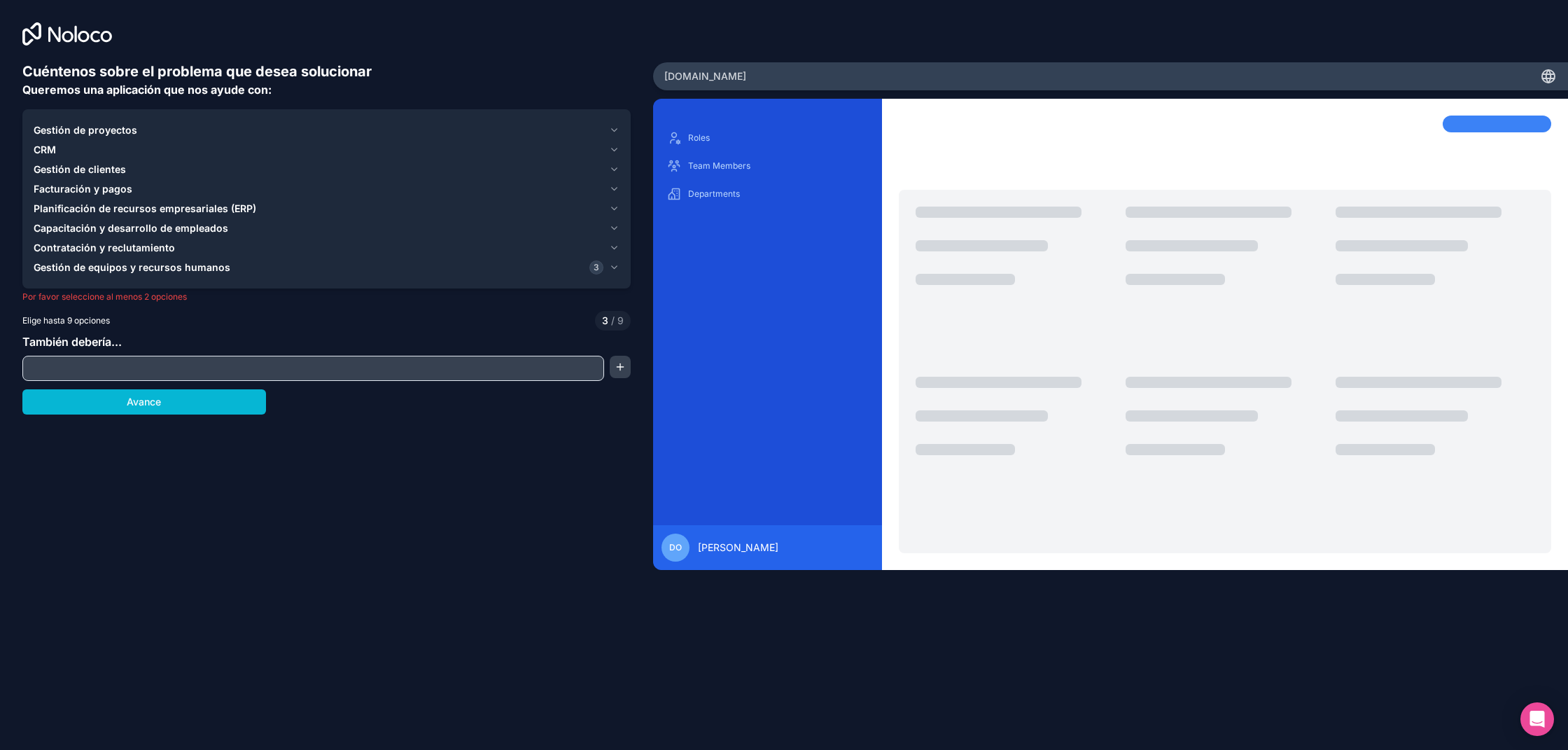
click at [100, 172] on font "Gestión de clientes" at bounding box center [79, 169] width 93 height 12
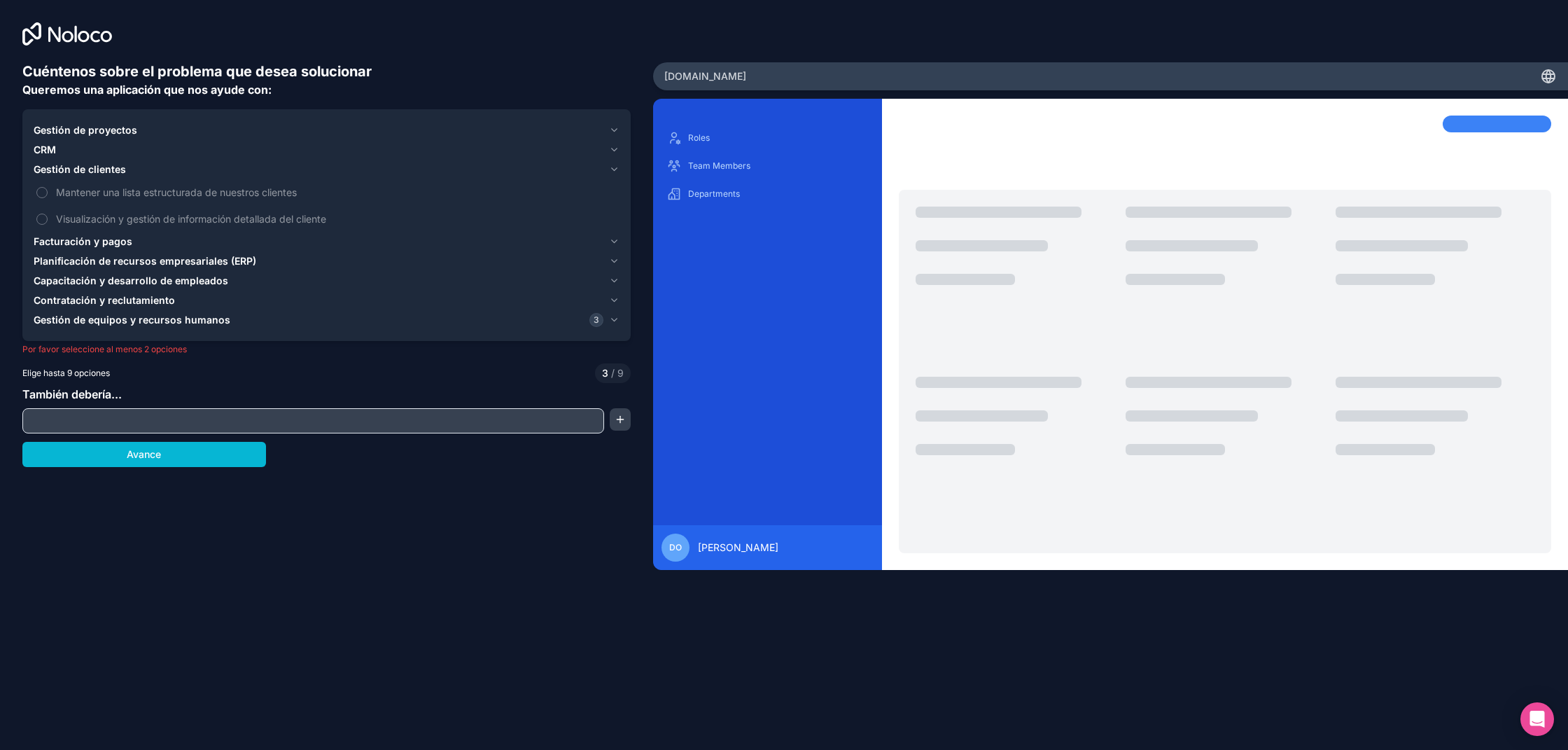
click at [101, 165] on font "Gestión de clientes" at bounding box center [79, 169] width 93 height 12
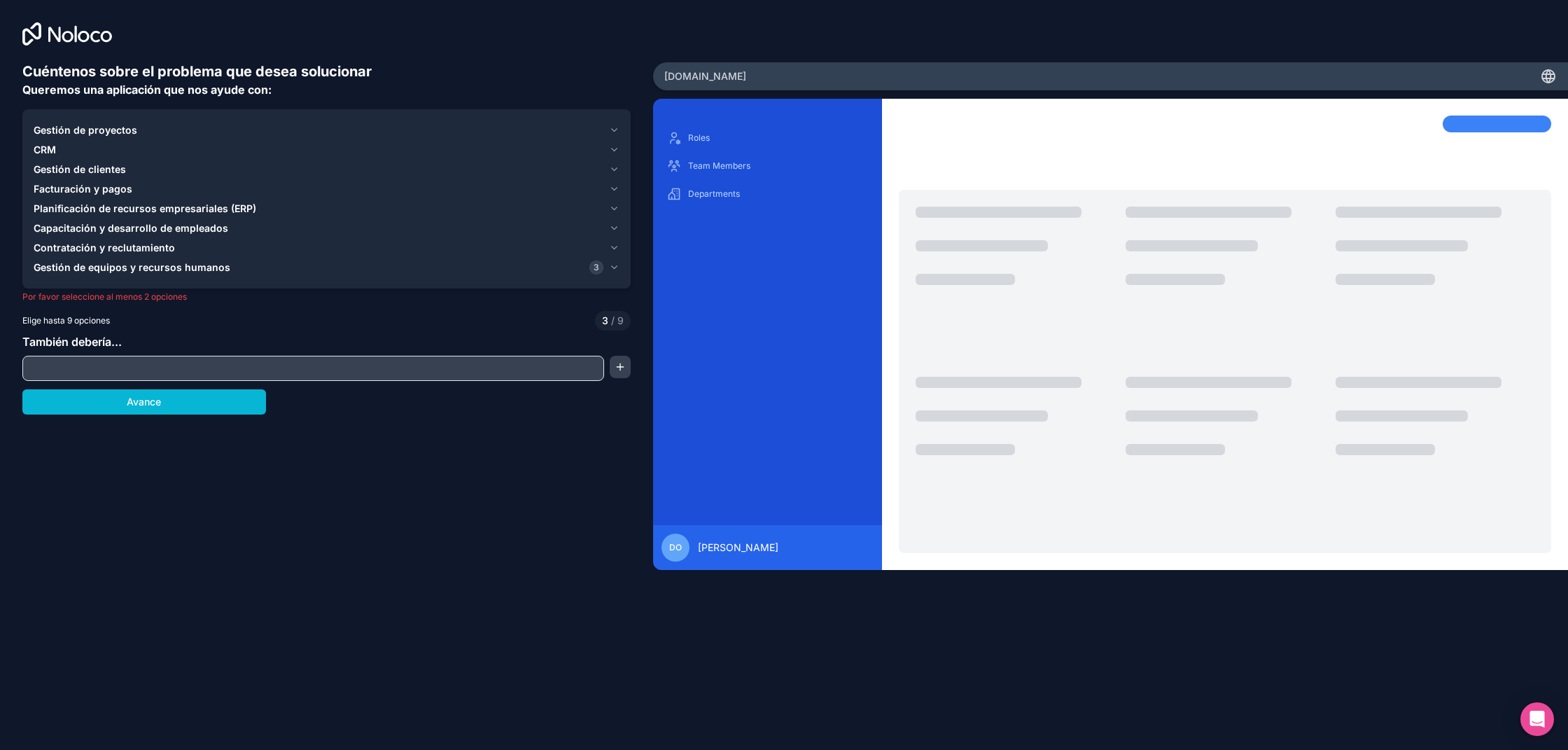
click at [93, 150] on div "CRM" at bounding box center [318, 149] width 570 height 14
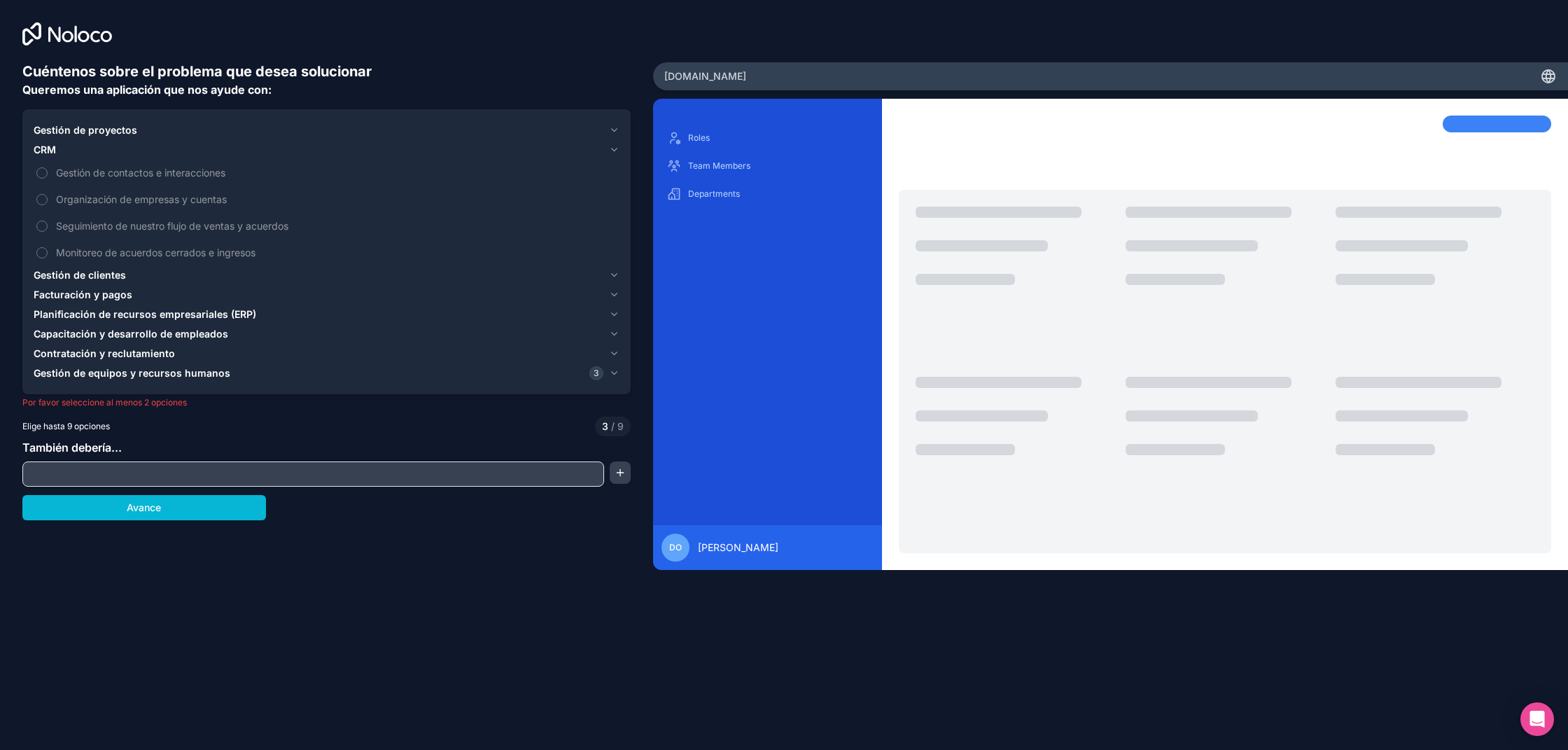
click at [93, 151] on div "CRM" at bounding box center [318, 149] width 570 height 14
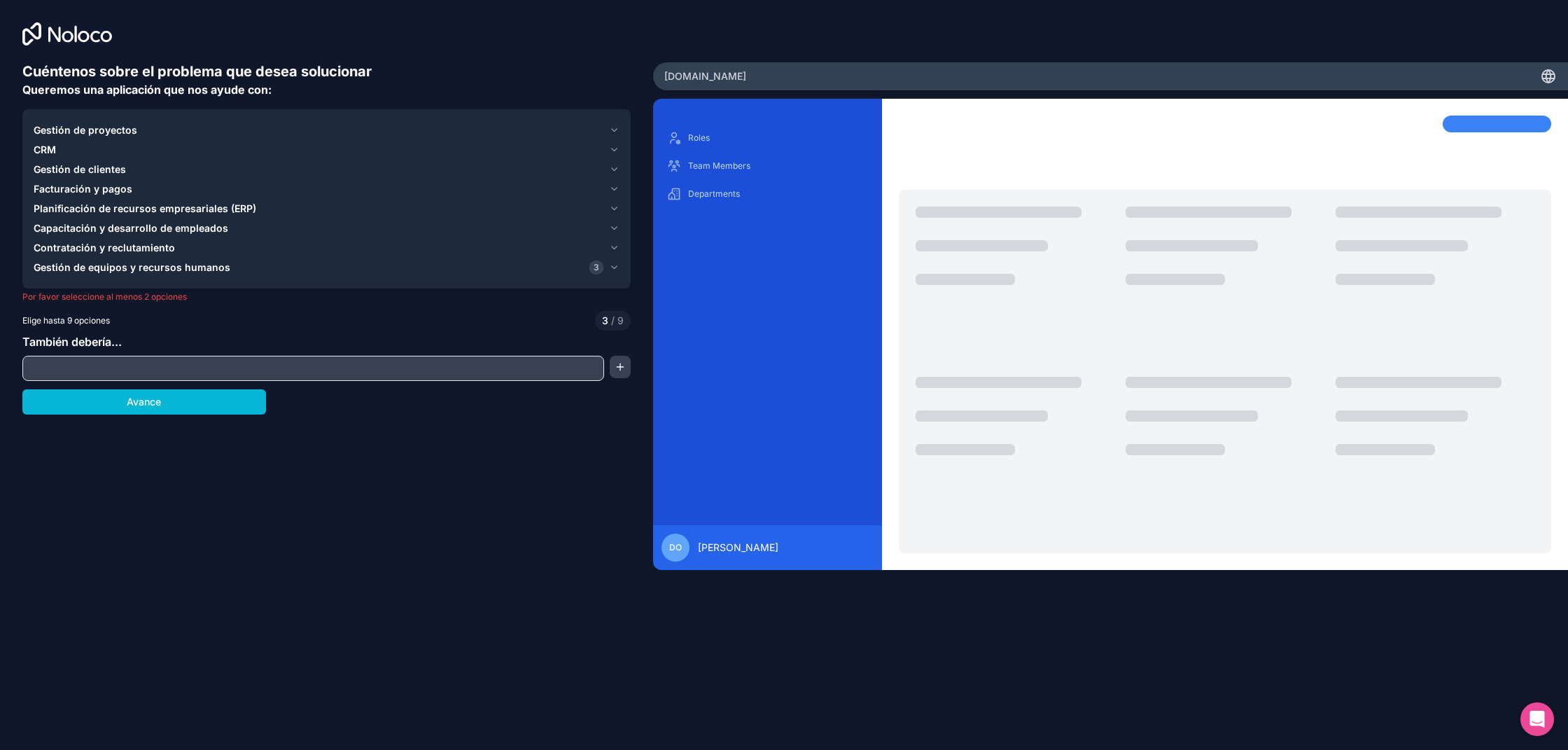
click at [100, 133] on font "Gestión de proyectos" at bounding box center [85, 130] width 103 height 12
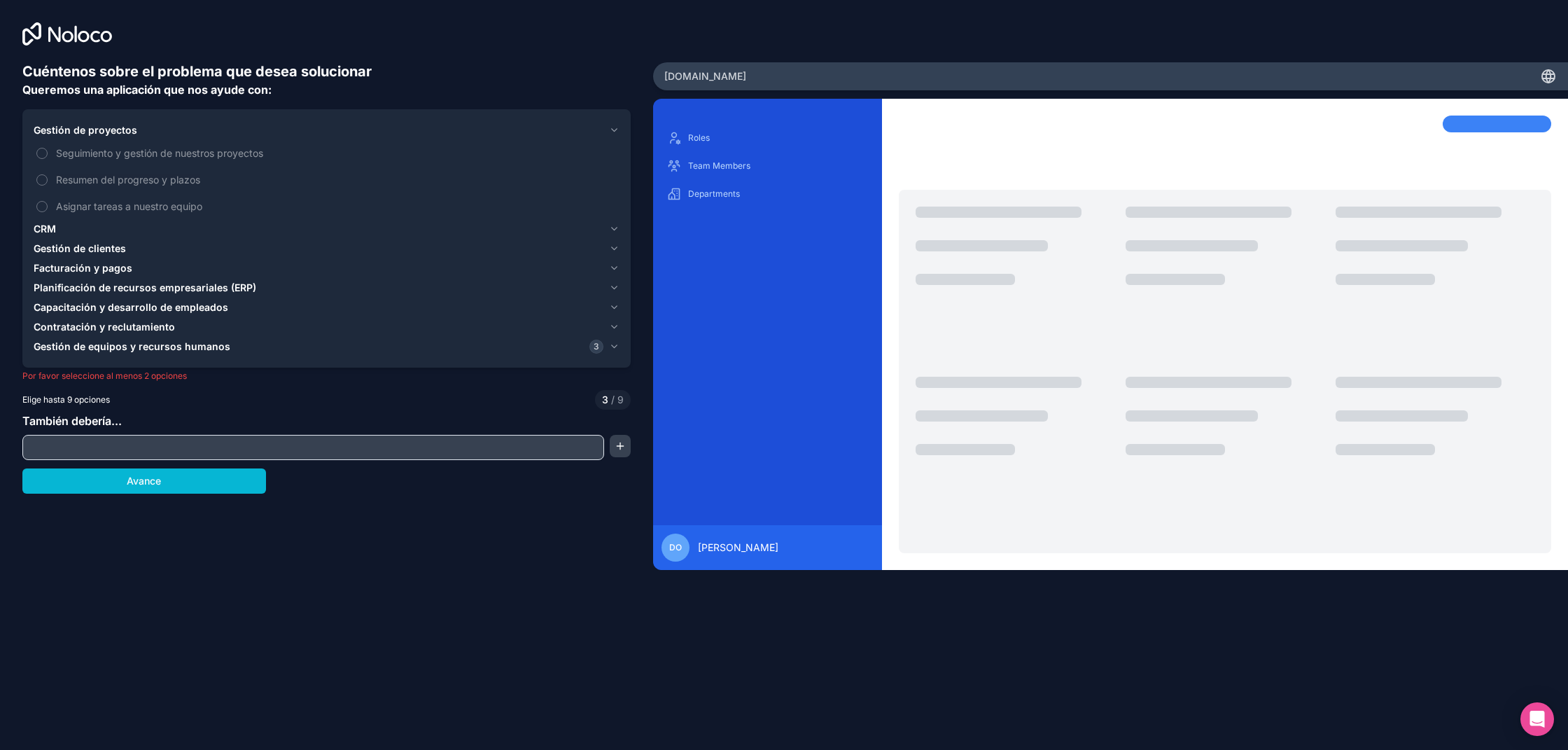
click at [133, 451] on input "text" at bounding box center [313, 447] width 575 height 20
type input "F"
type input "Control de jornada"
click at [617, 442] on button "button" at bounding box center [621, 445] width 22 height 23
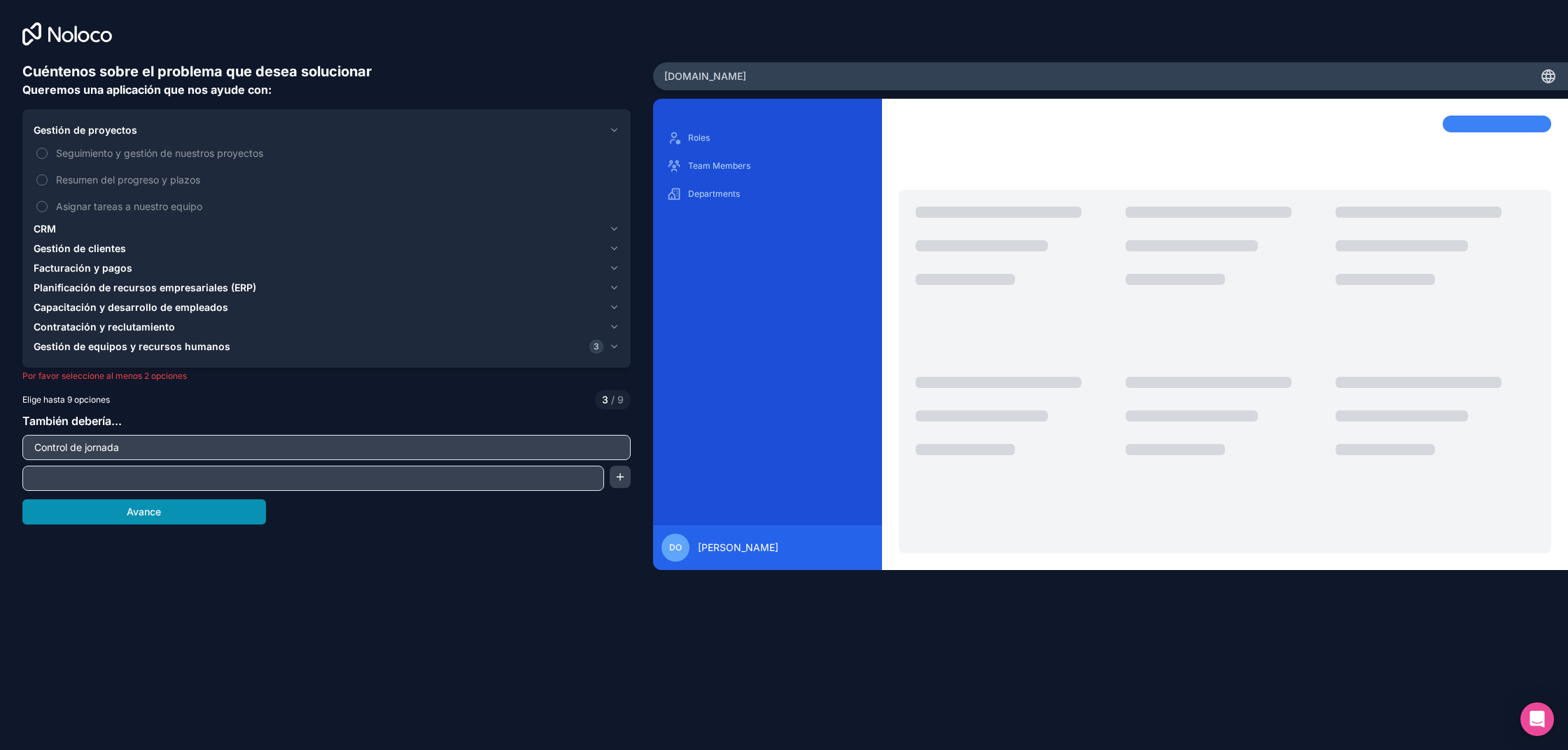
click at [149, 505] on font "Avance" at bounding box center [144, 512] width 34 height 14
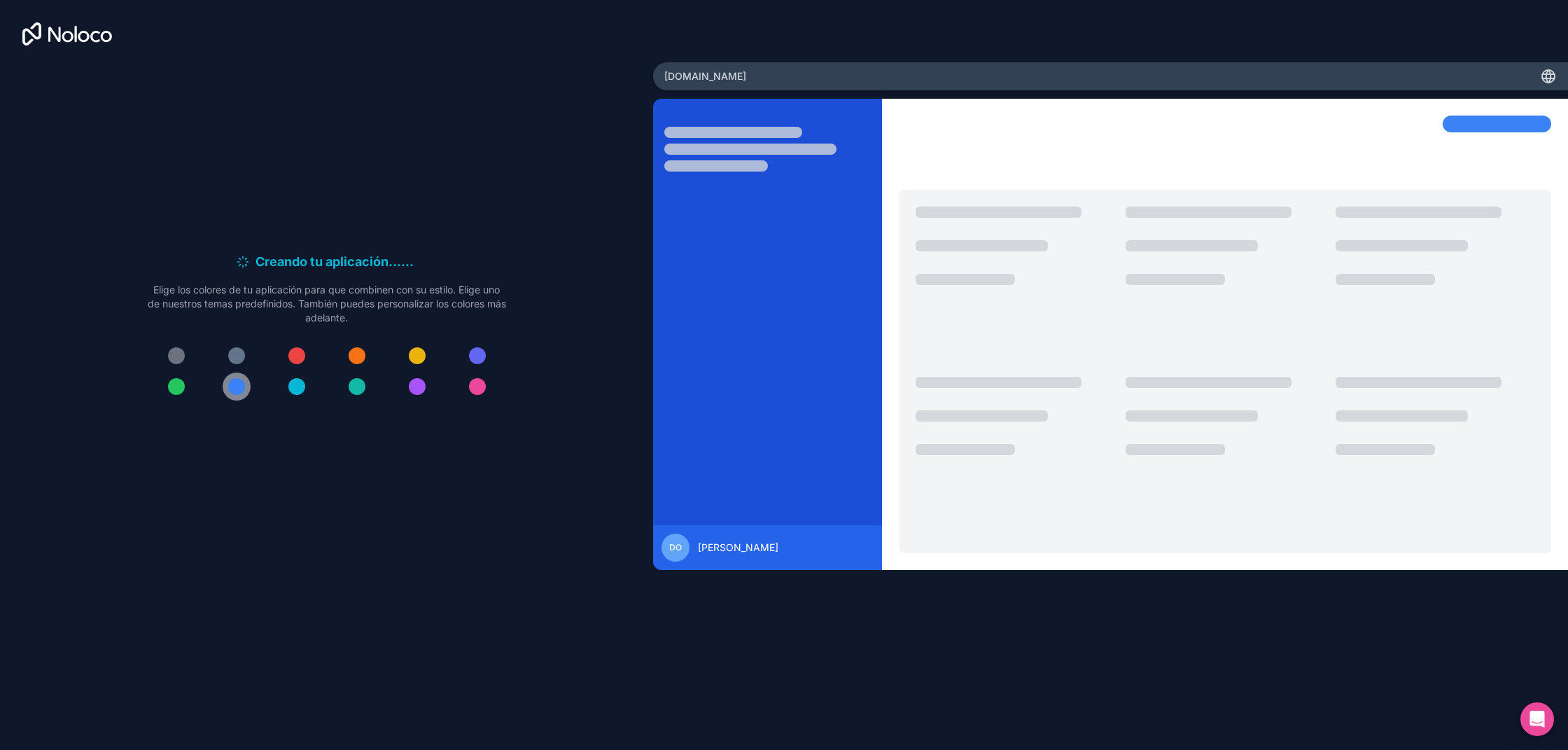
click at [238, 386] on div at bounding box center [236, 386] width 17 height 17
